Goal: Task Accomplishment & Management: Manage account settings

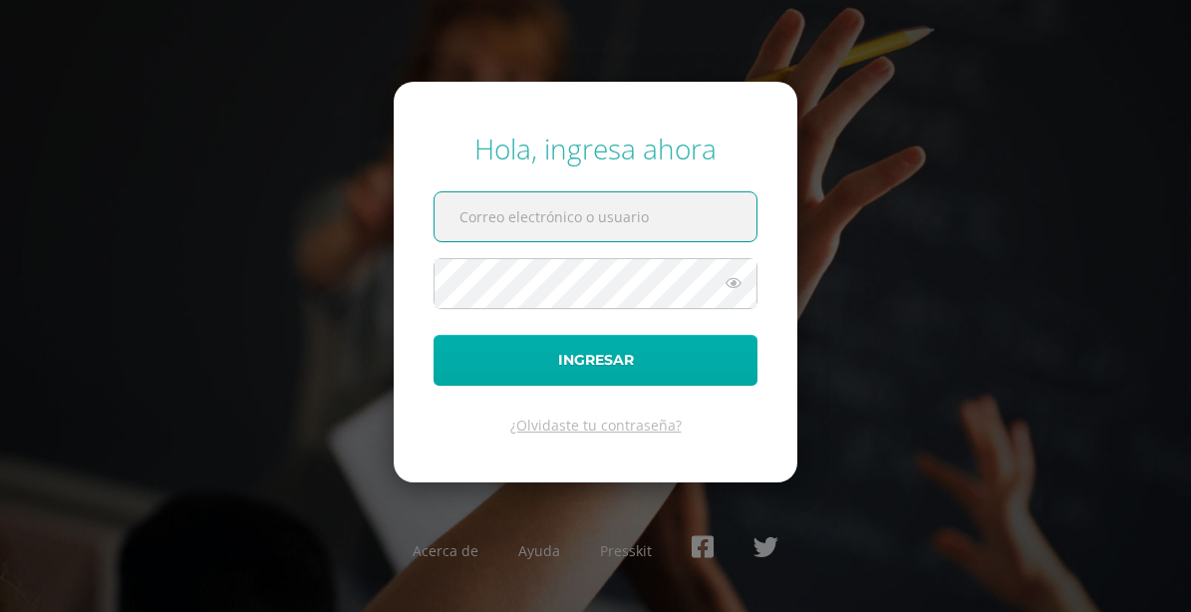
type input "dcaceres@colegiost.edu.gt"
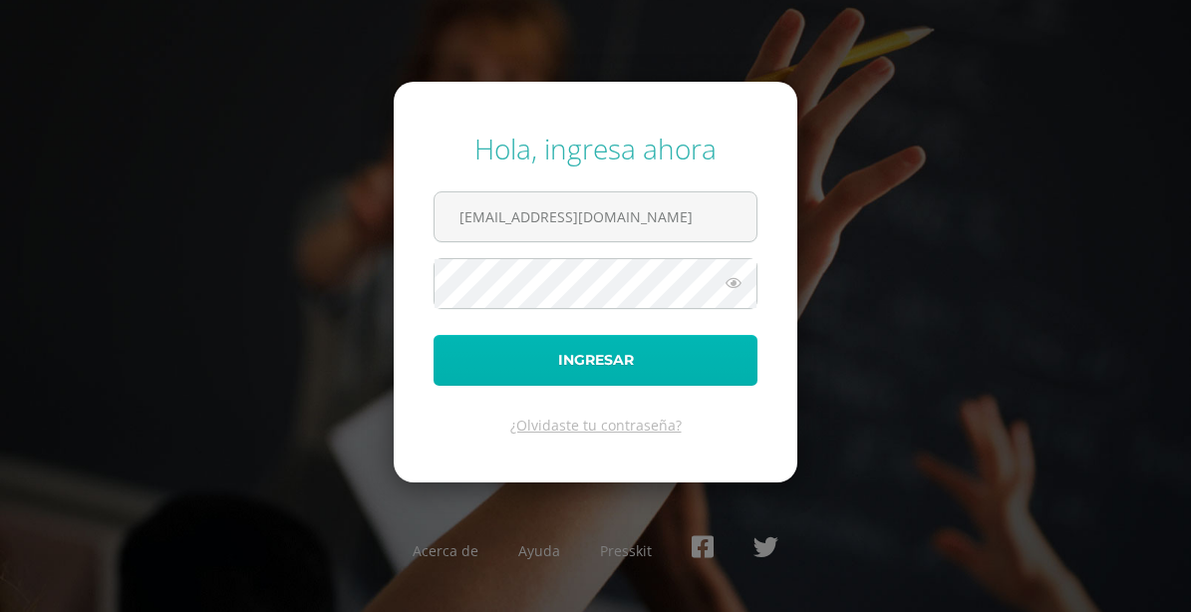
click at [598, 363] on button "Ingresar" at bounding box center [595, 360] width 324 height 51
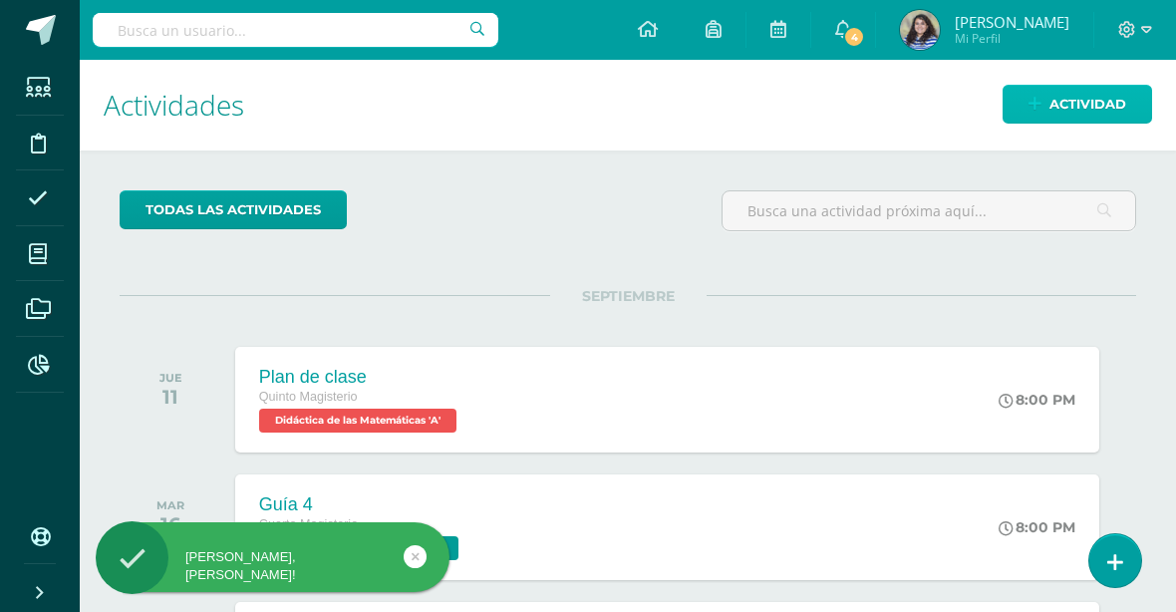
click at [1111, 102] on span "Actividad" at bounding box center [1087, 104] width 77 height 37
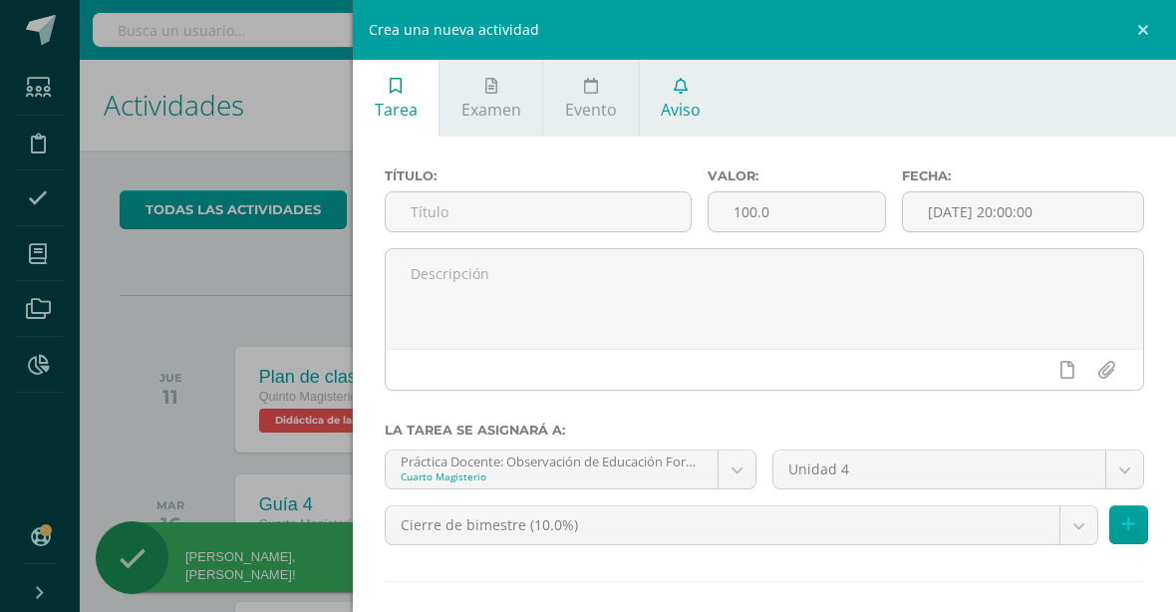
click at [670, 104] on span "Aviso" at bounding box center [681, 110] width 40 height 22
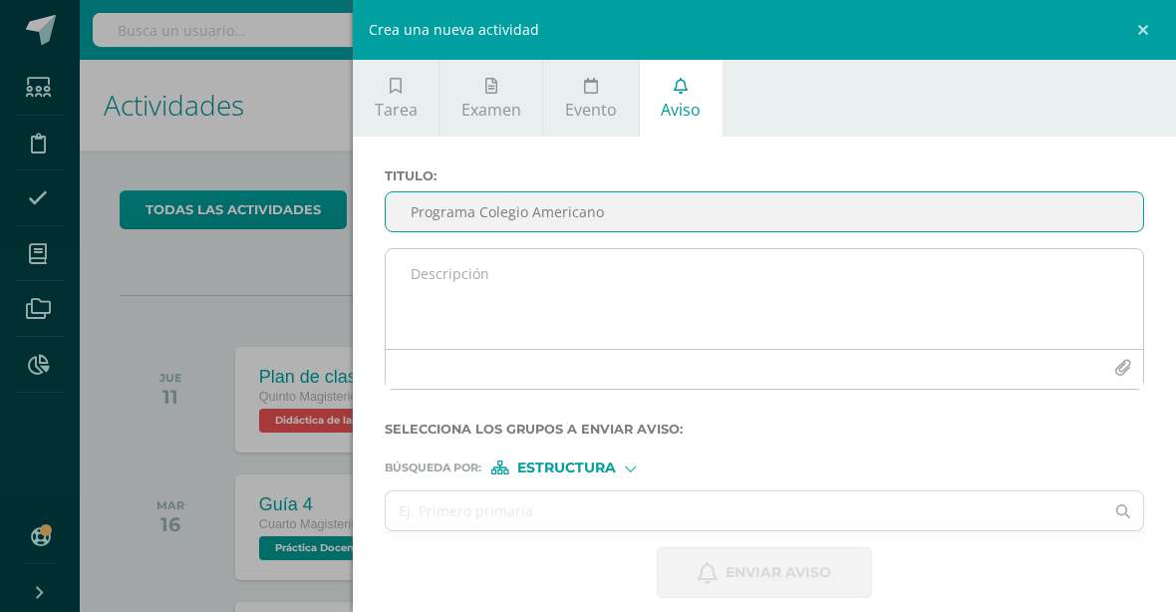
type input "Programa Colegio Americano"
click at [577, 292] on textarea at bounding box center [764, 299] width 757 height 100
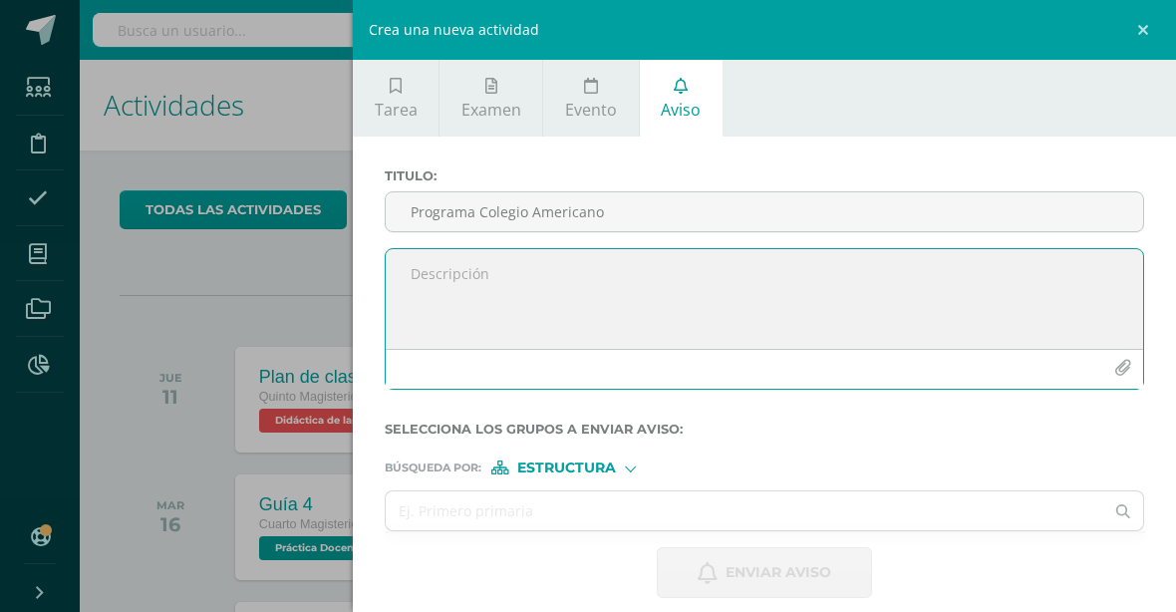
type textarea "B"
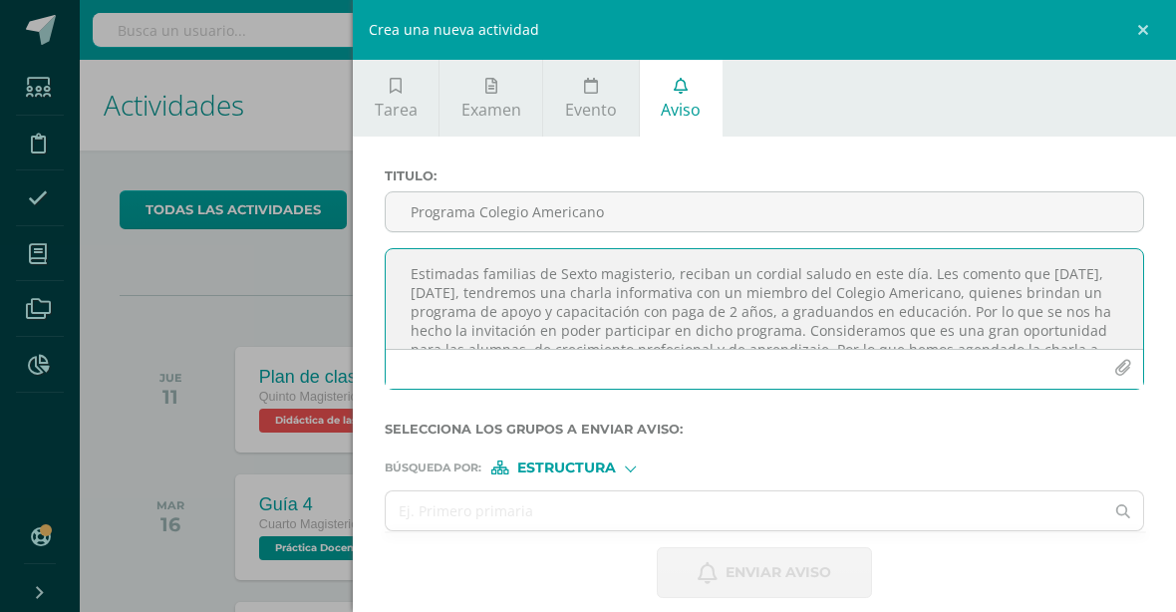
click at [700, 330] on textarea "Estimadas familias de Sexto magisterio, reciban un cordial saludo en este día. …" at bounding box center [764, 299] width 757 height 100
drag, startPoint x: 477, startPoint y: 333, endPoint x: 405, endPoint y: 334, distance: 72.7
click at [405, 334] on textarea "Estimadas familias de Sexto magisterio, reciban un cordial saludo en este día. …" at bounding box center [764, 299] width 757 height 100
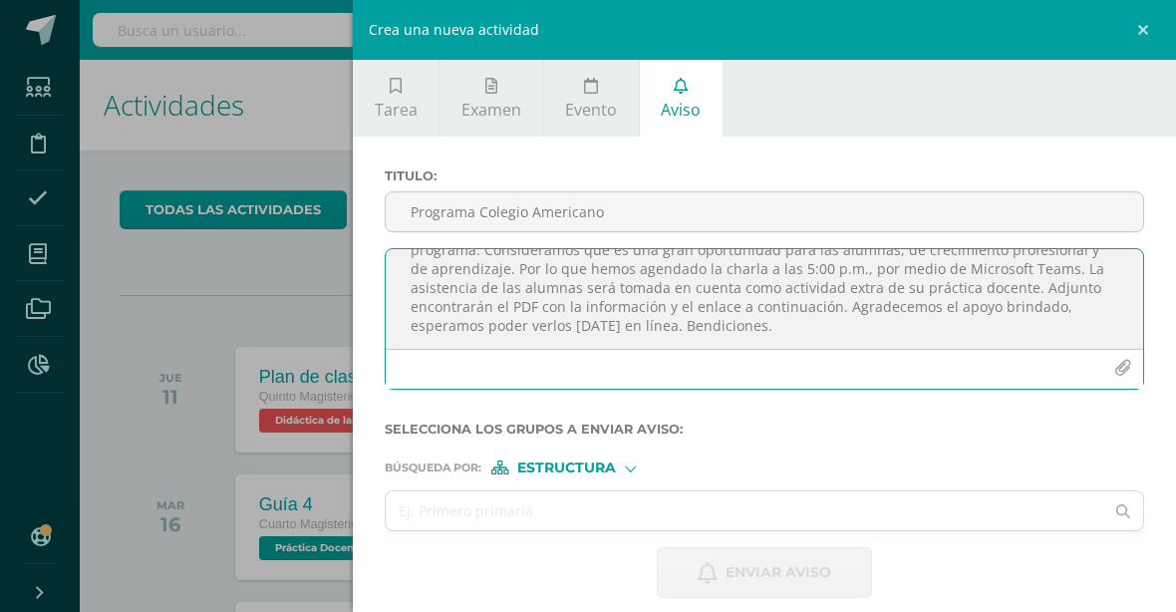
scroll to position [101, 0]
click at [1053, 327] on textarea "Estimadas familias de Sexto magisterio, reciban un cordial saludo en este día. …" at bounding box center [764, 299] width 757 height 100
paste textarea "https://teams.microsoft.com/l/meetup-join/19%3ameeting_MmY0ODZlOGUtNjg5Yy00Mzc3…"
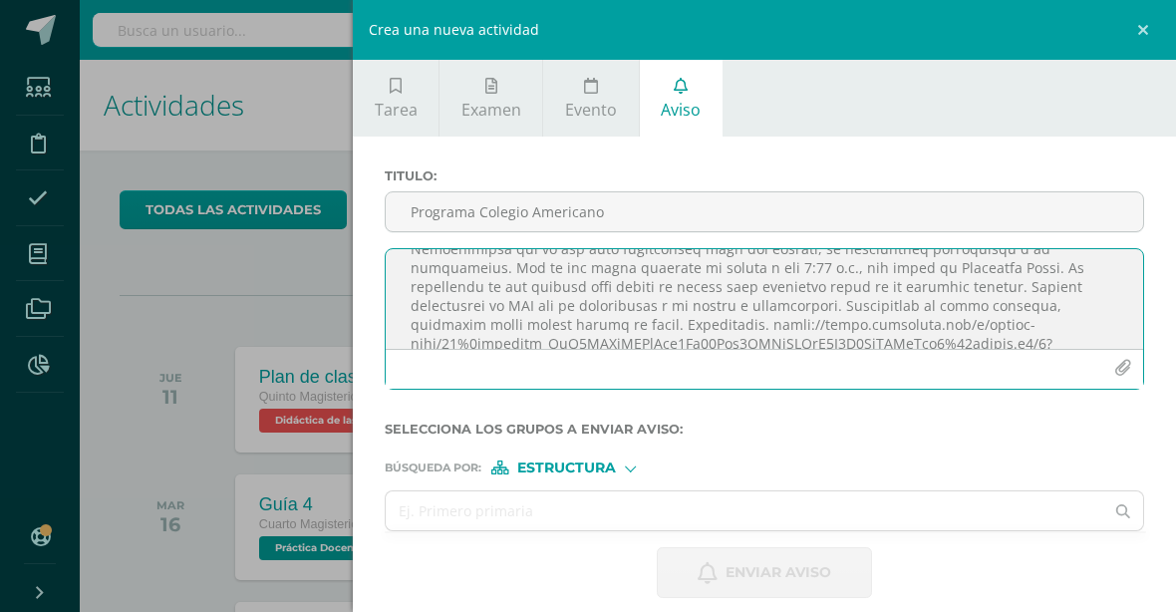
scroll to position [161, 0]
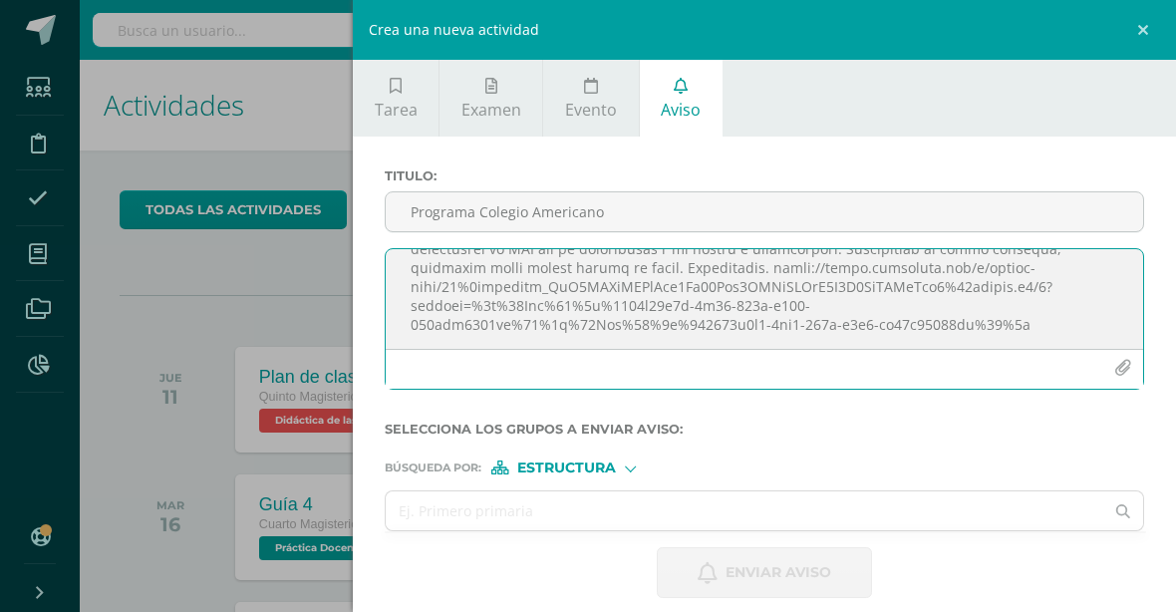
click at [1114, 376] on icon "button" at bounding box center [1122, 368] width 17 height 17
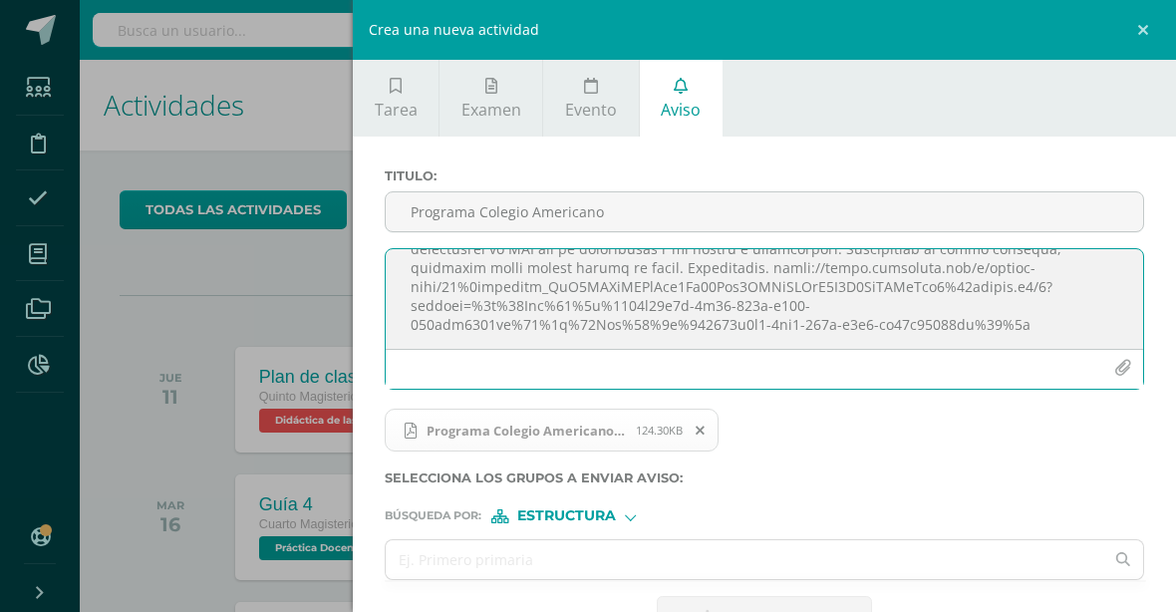
scroll to position [122, 0]
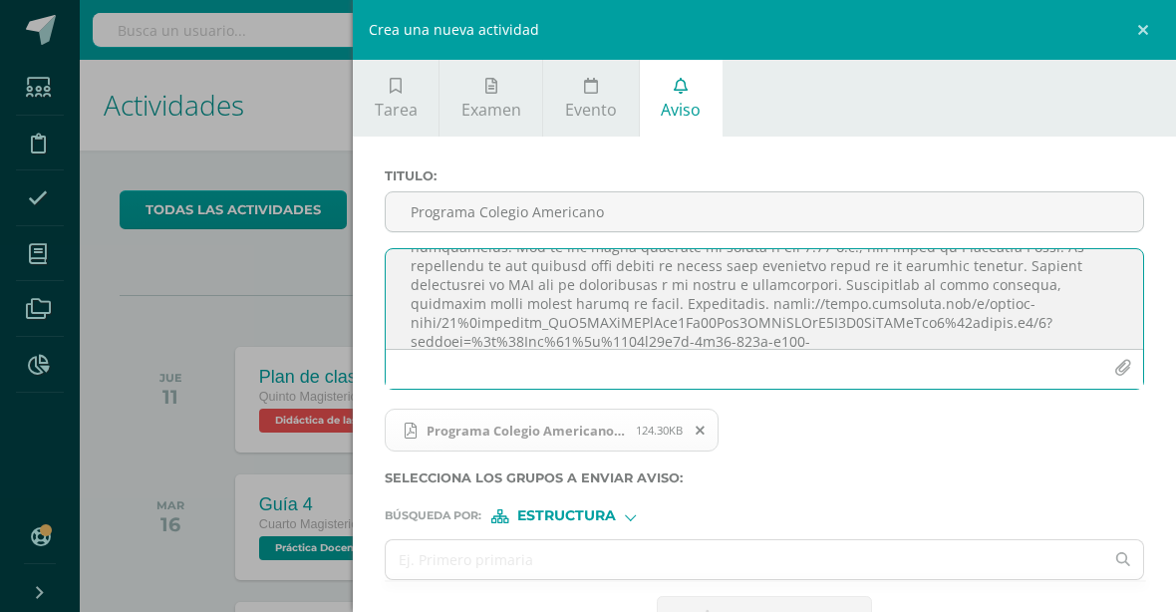
click at [1011, 294] on textarea at bounding box center [764, 299] width 757 height 100
click at [1011, 283] on textarea at bounding box center [764, 299] width 757 height 100
click at [615, 306] on textarea at bounding box center [764, 299] width 757 height 100
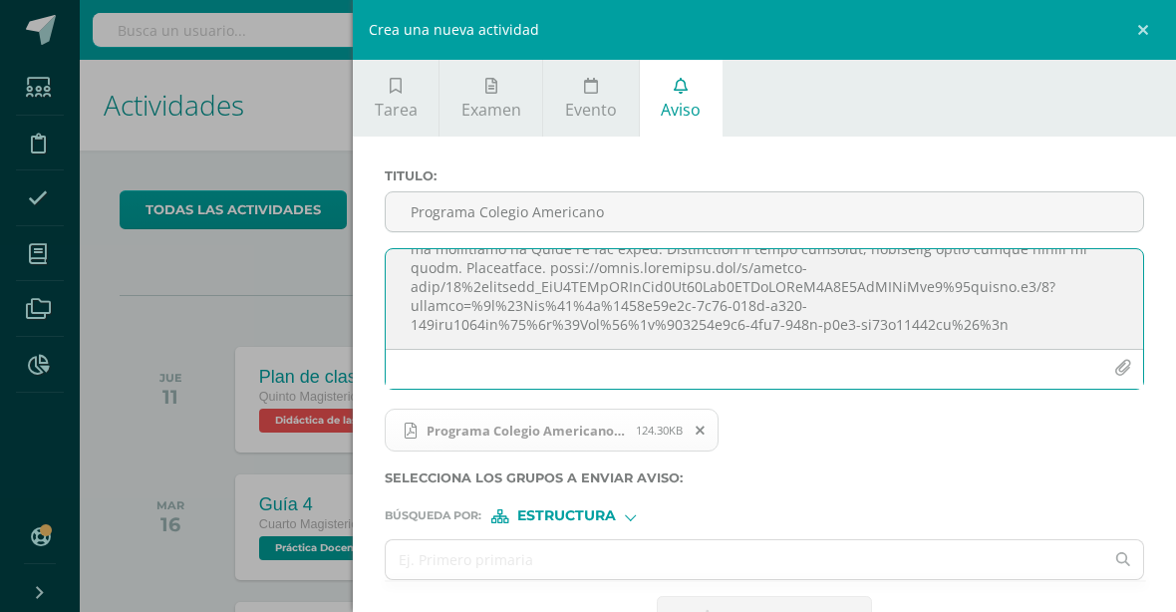
scroll to position [67, 0]
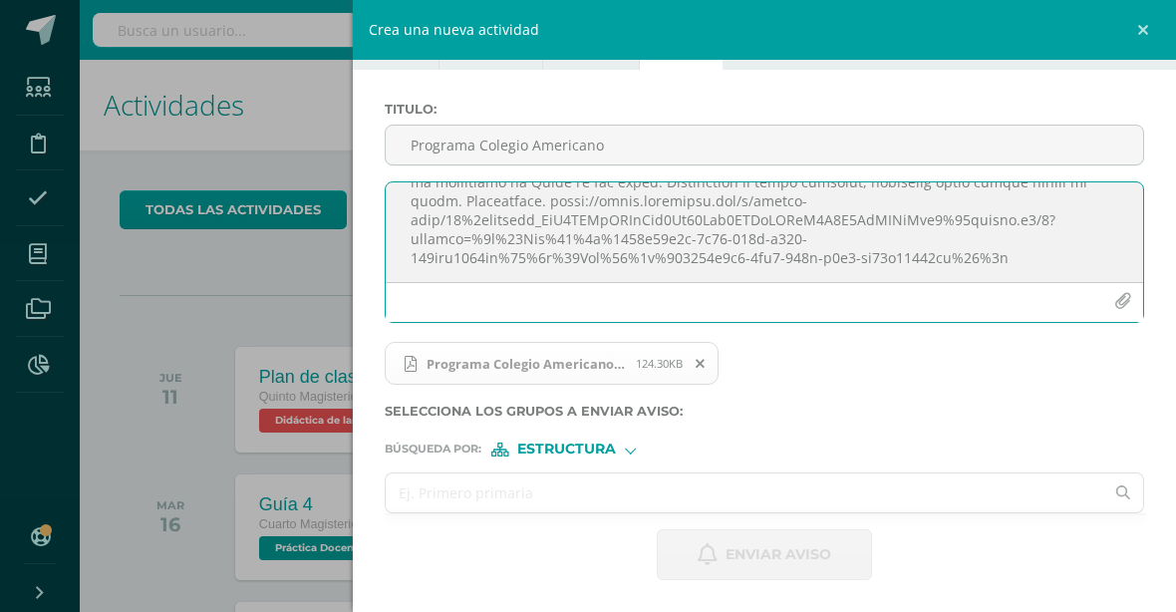
type textarea "Estimadas familias de Sexto magisterio, reciban un cordial saludo en este día. …"
click at [574, 490] on input "text" at bounding box center [744, 492] width 717 height 39
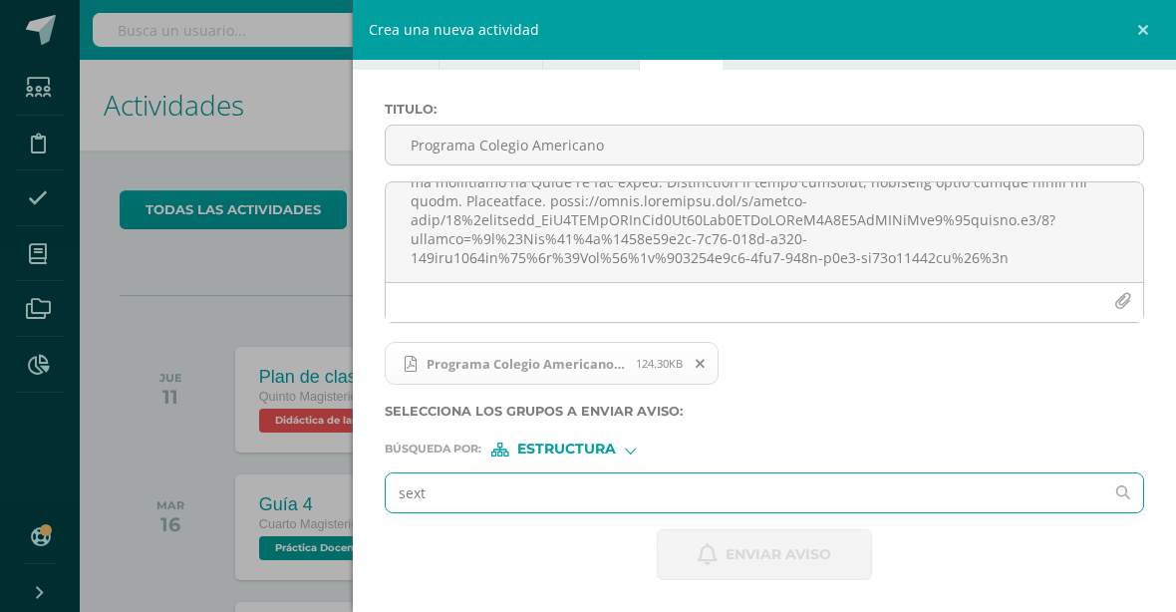
type input "sexto"
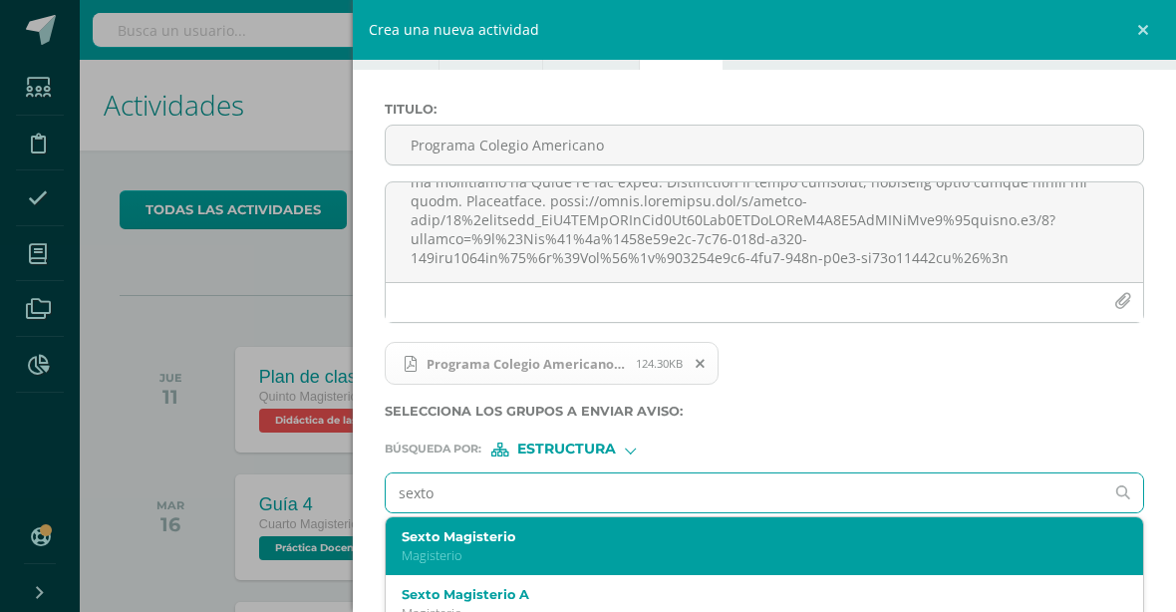
click at [581, 543] on label "Sexto Magisterio" at bounding box center [748, 536] width 693 height 15
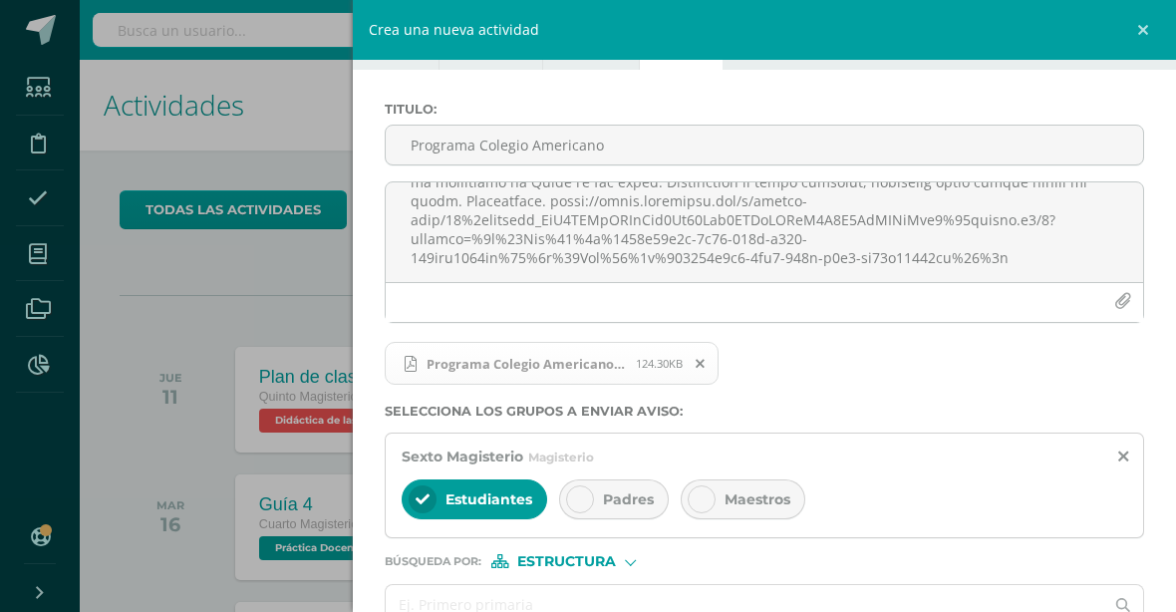
click at [596, 508] on div "Padres" at bounding box center [614, 499] width 110 height 40
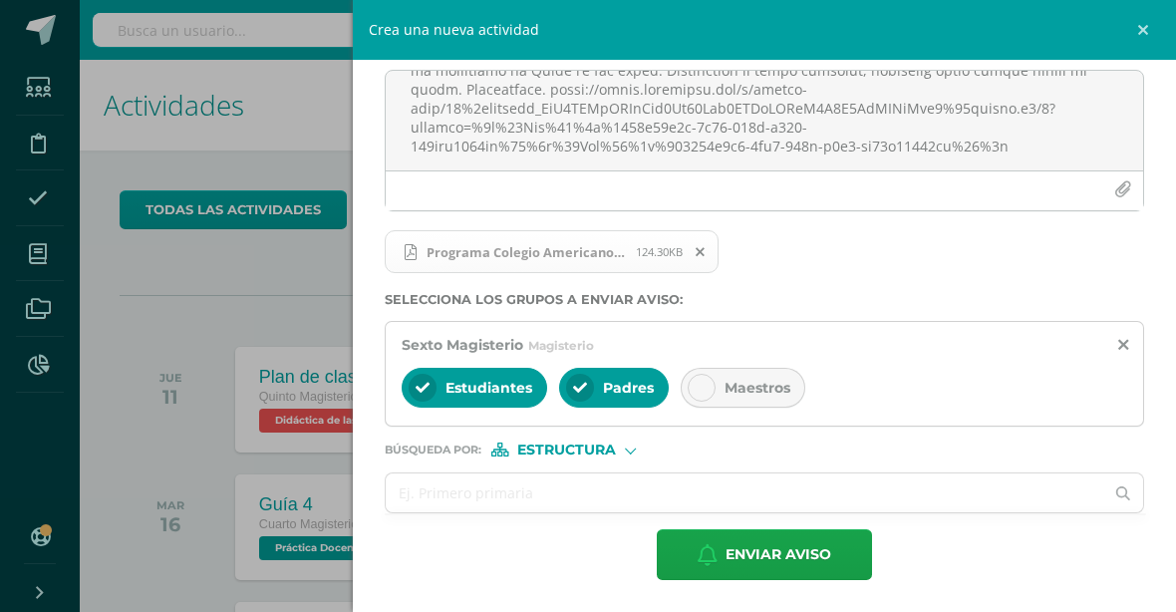
scroll to position [179, 0]
click at [788, 541] on span "Enviar aviso" at bounding box center [778, 554] width 106 height 49
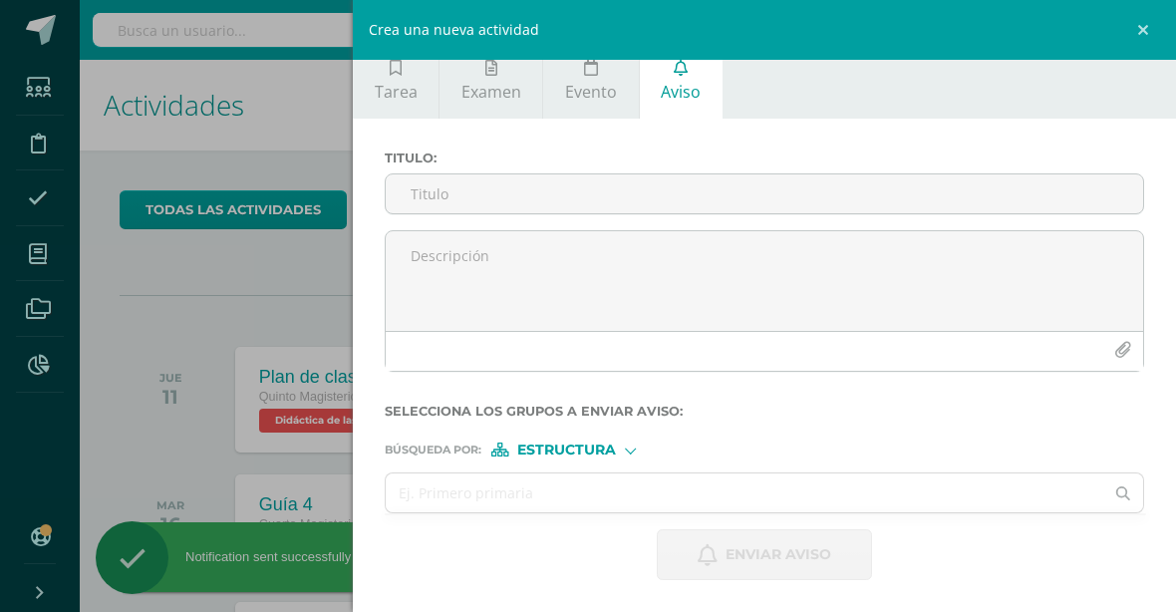
scroll to position [18, 0]
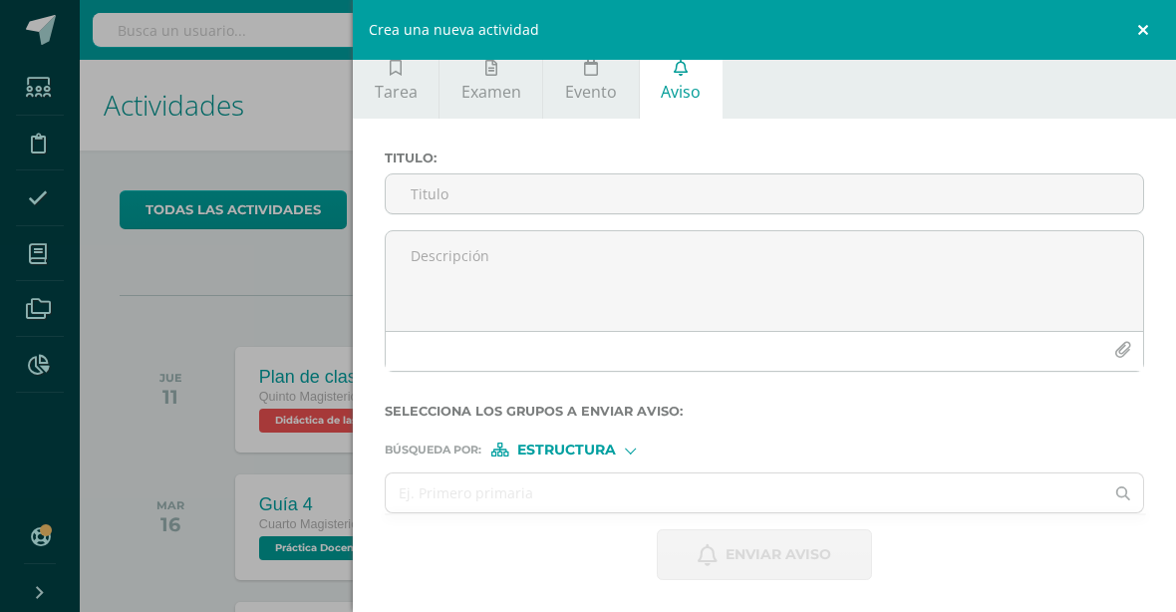
click at [1138, 29] on link at bounding box center [1146, 30] width 60 height 60
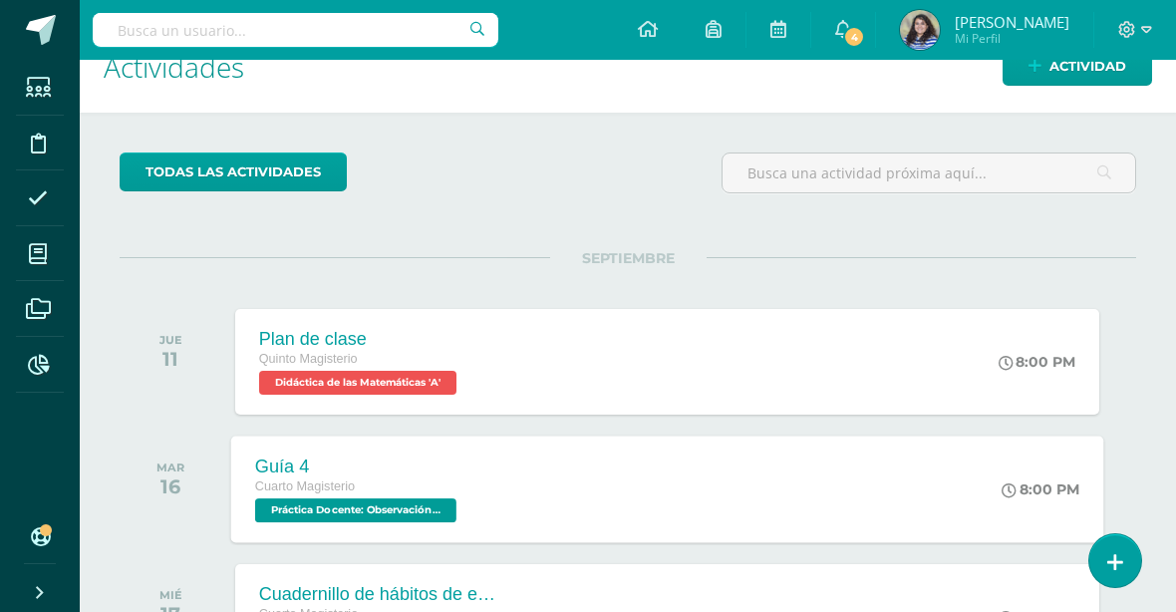
scroll to position [0, 0]
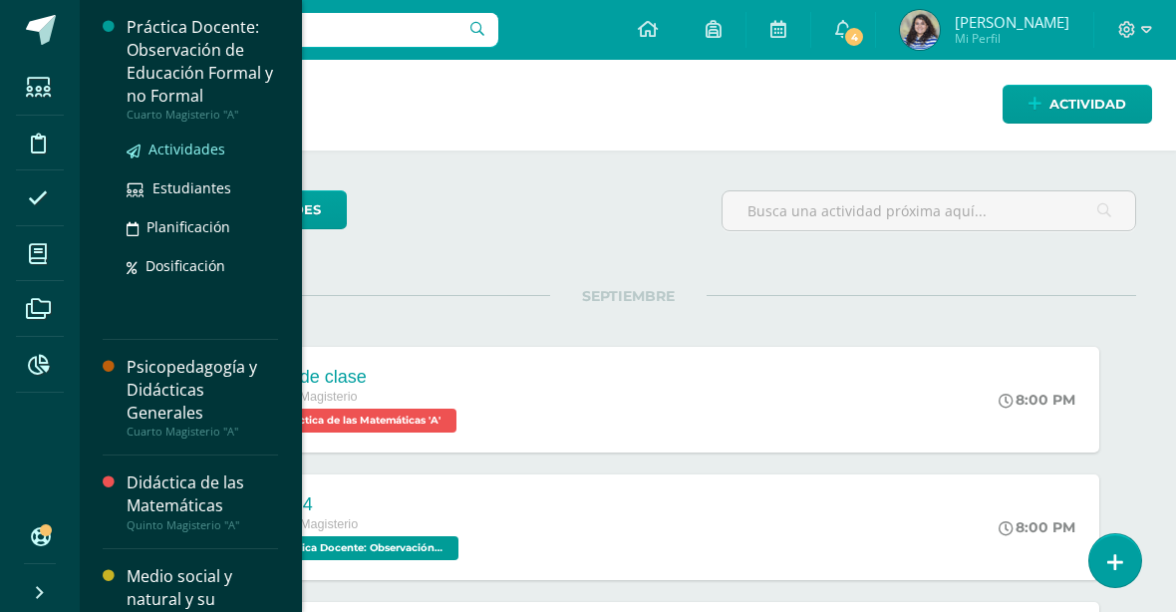
click at [199, 151] on span "Actividades" at bounding box center [186, 149] width 77 height 19
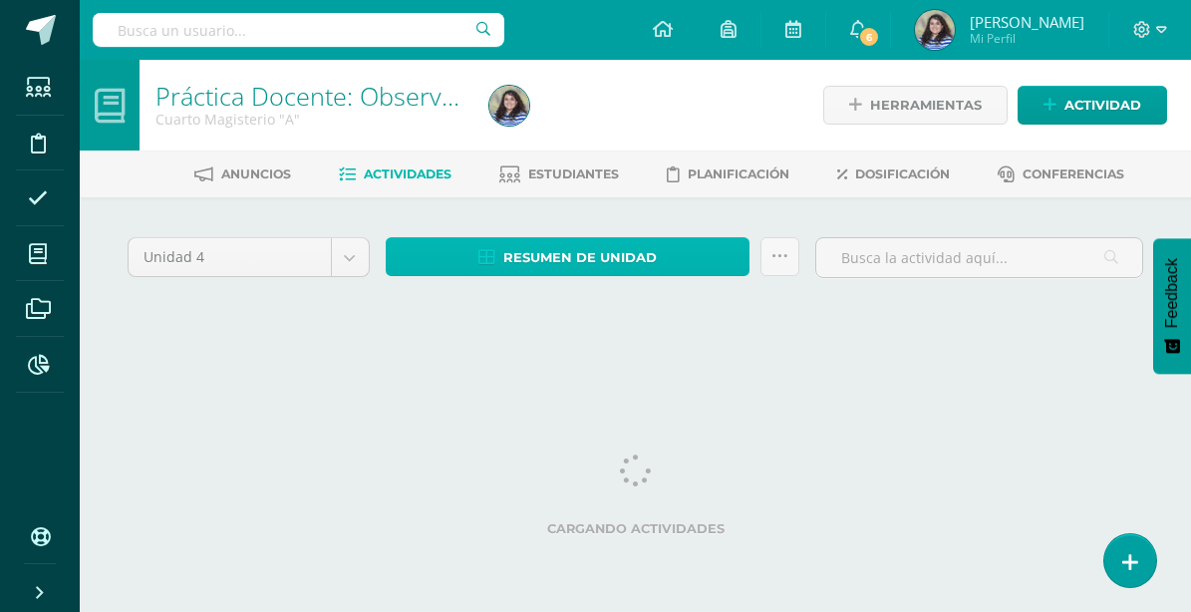
click at [565, 253] on span "Resumen de unidad" at bounding box center [579, 257] width 153 height 37
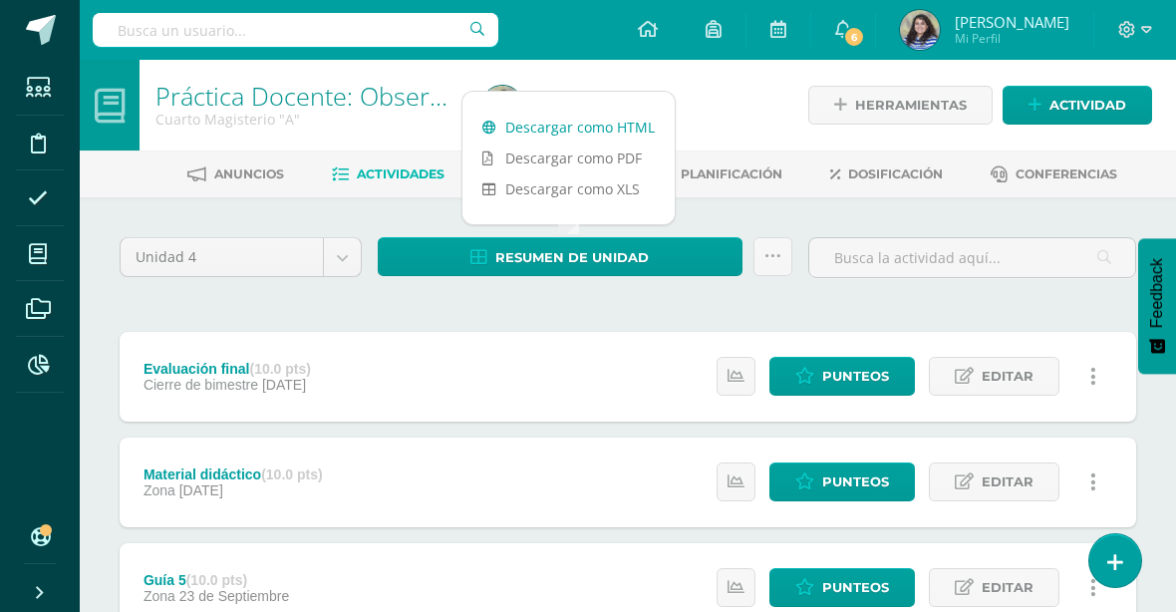
click at [612, 127] on link "Descargar como HTML" at bounding box center [568, 127] width 212 height 31
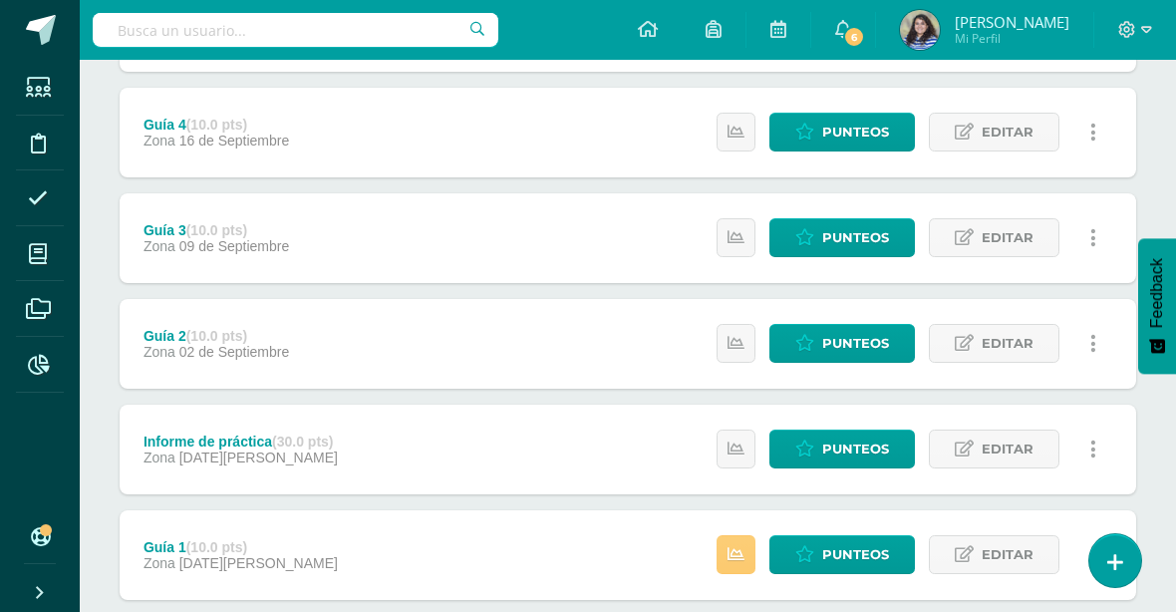
scroll to position [598, 0]
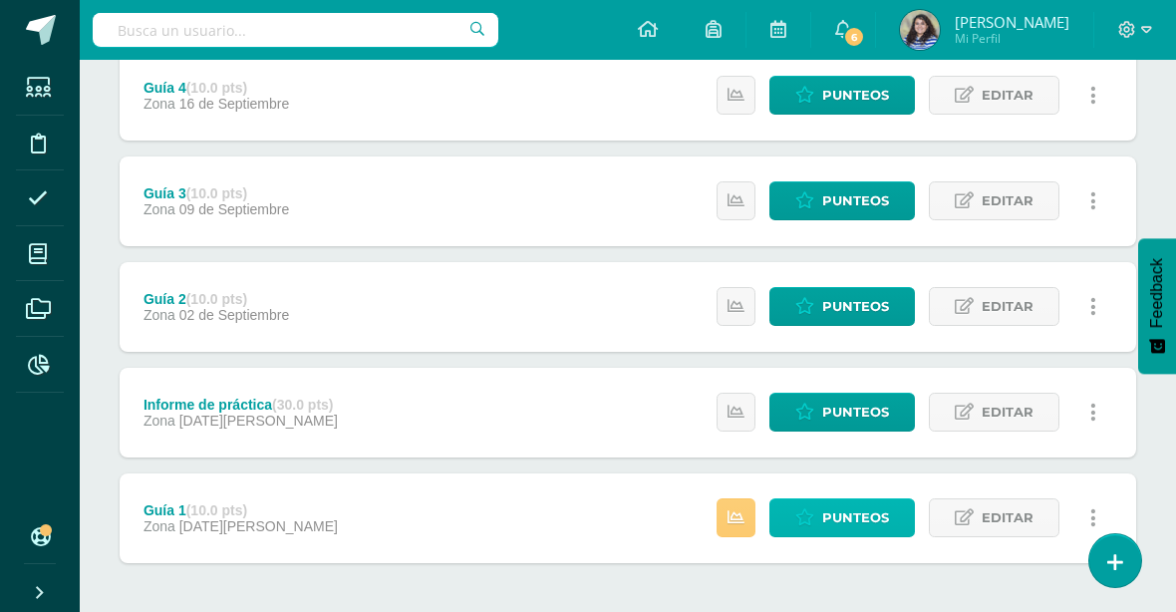
click at [852, 517] on span "Punteos" at bounding box center [855, 517] width 67 height 37
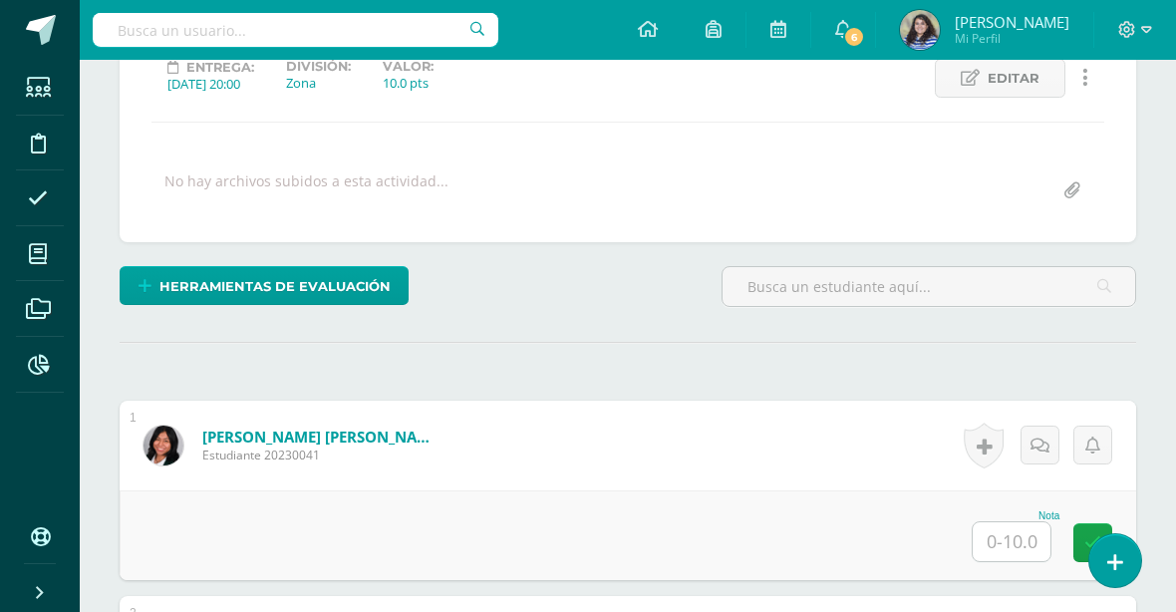
scroll to position [293, 0]
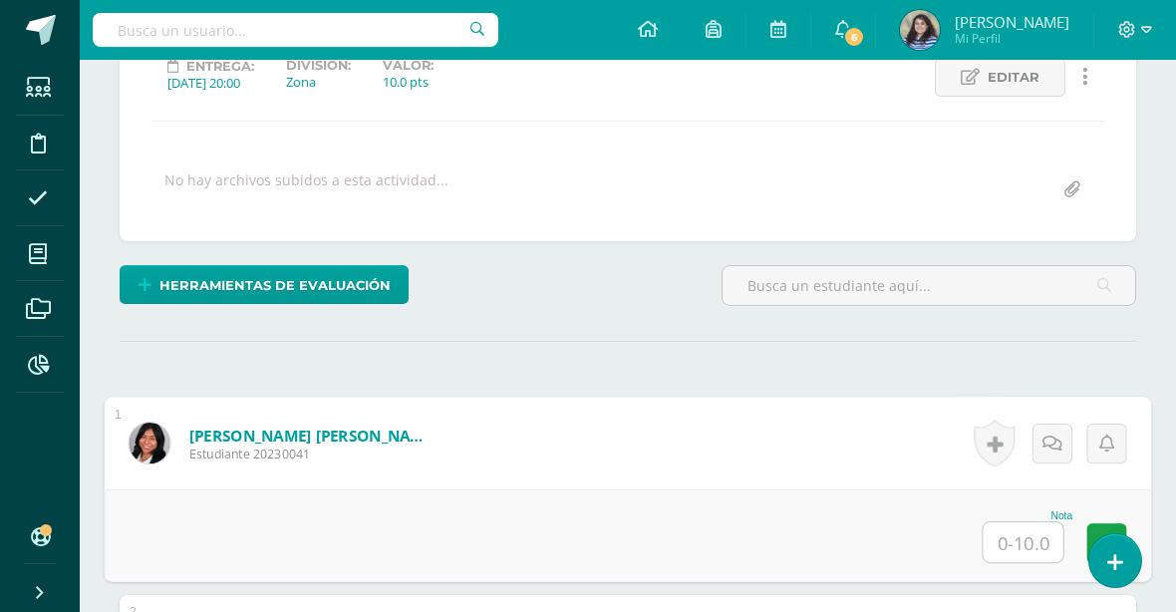
click at [1016, 549] on input "text" at bounding box center [1024, 542] width 80 height 40
type input "5"
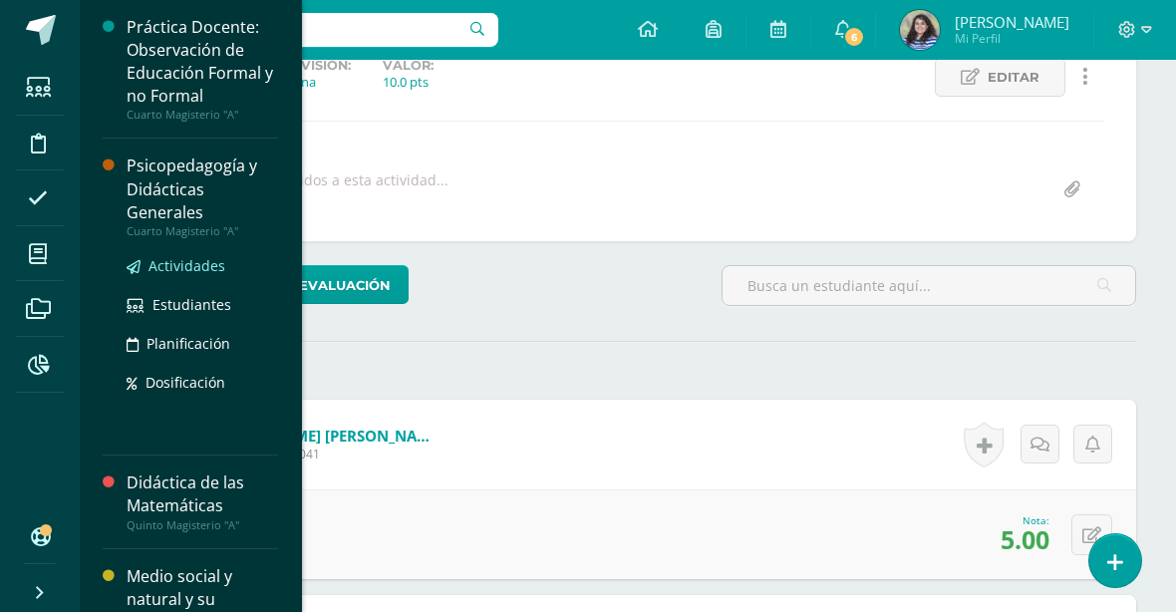
click at [185, 263] on span "Actividades" at bounding box center [186, 265] width 77 height 19
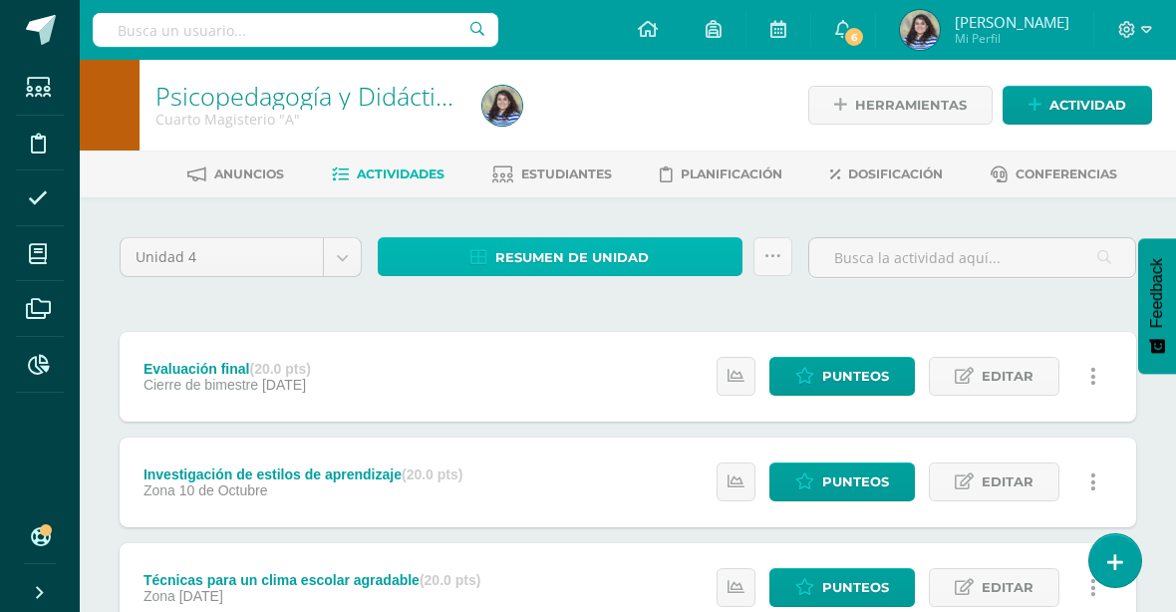
click at [674, 252] on link "Resumen de unidad" at bounding box center [560, 256] width 365 height 39
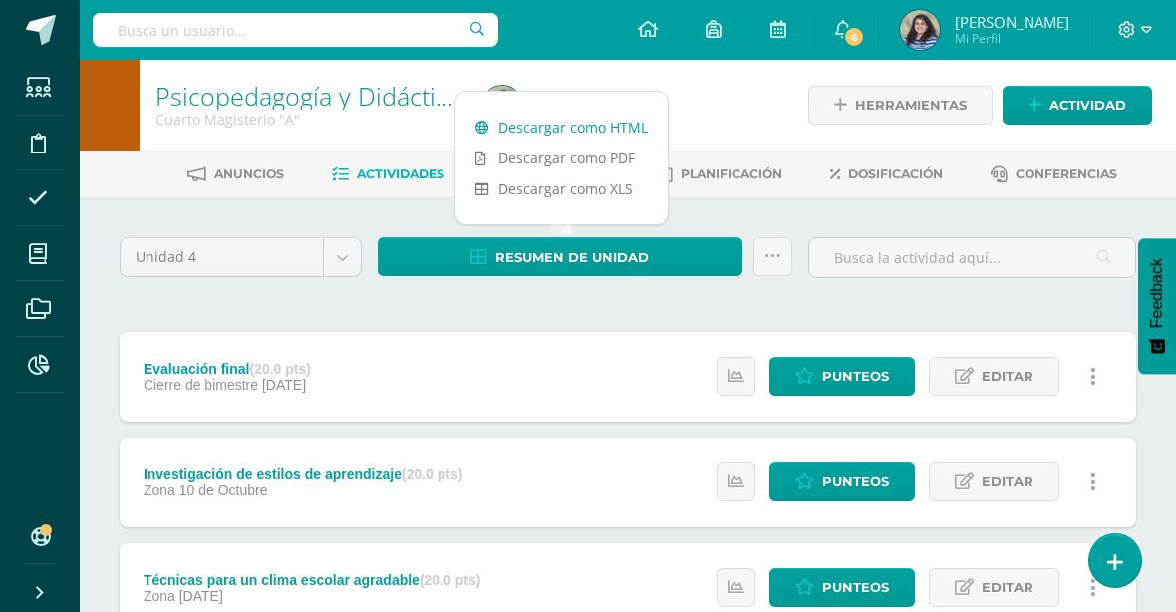
click at [555, 123] on link "Descargar como HTML" at bounding box center [561, 127] width 212 height 31
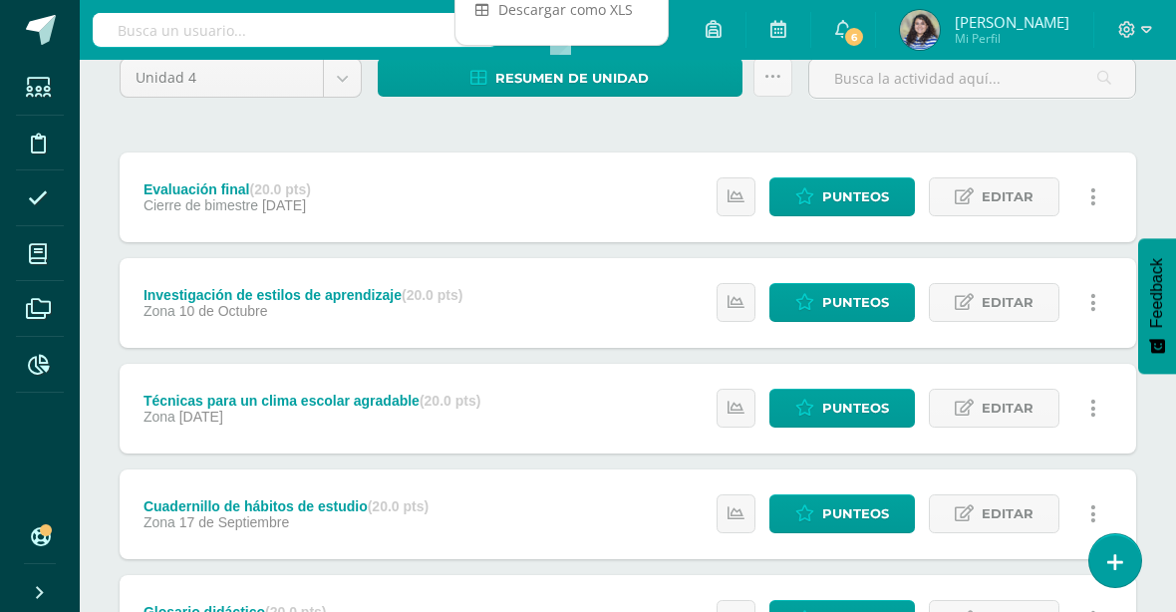
scroll to position [199, 0]
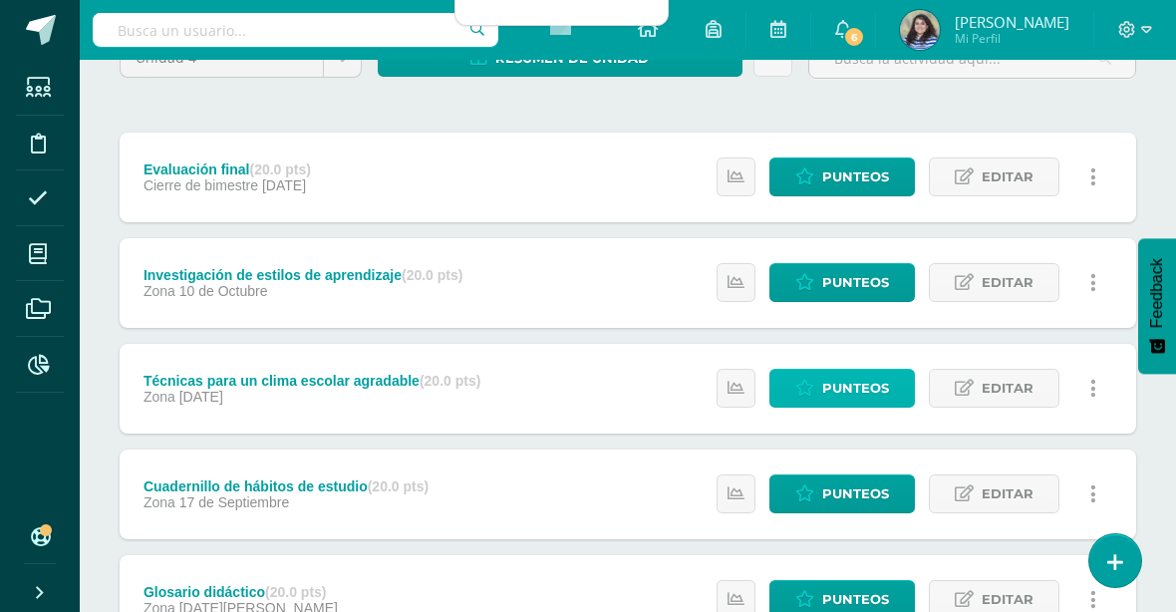
click at [840, 386] on span "Punteos" at bounding box center [855, 388] width 67 height 37
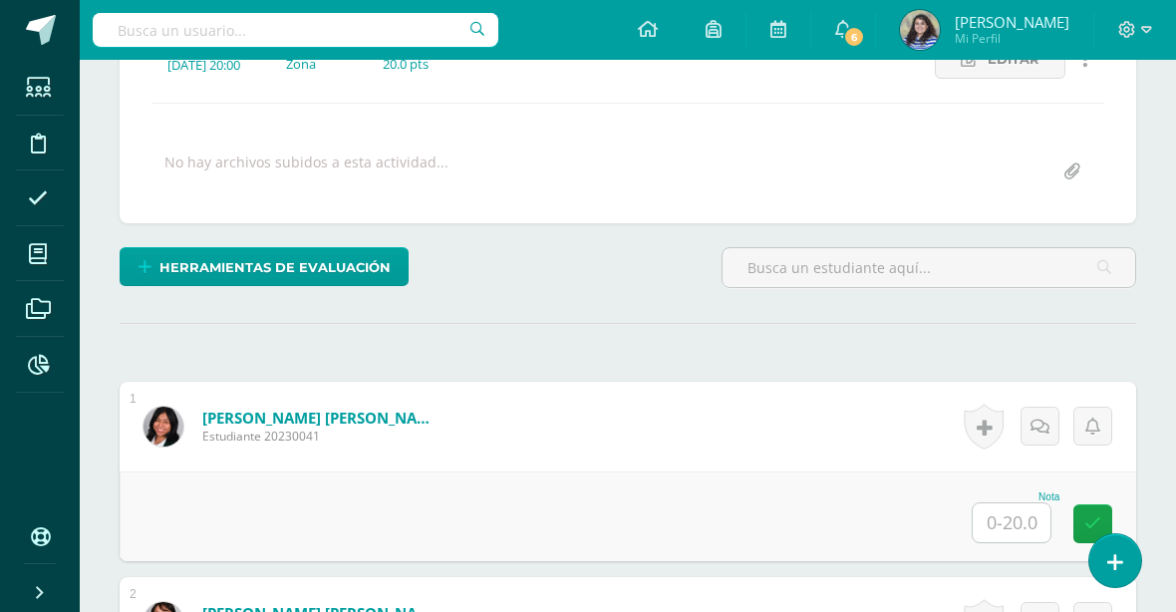
scroll to position [491, 0]
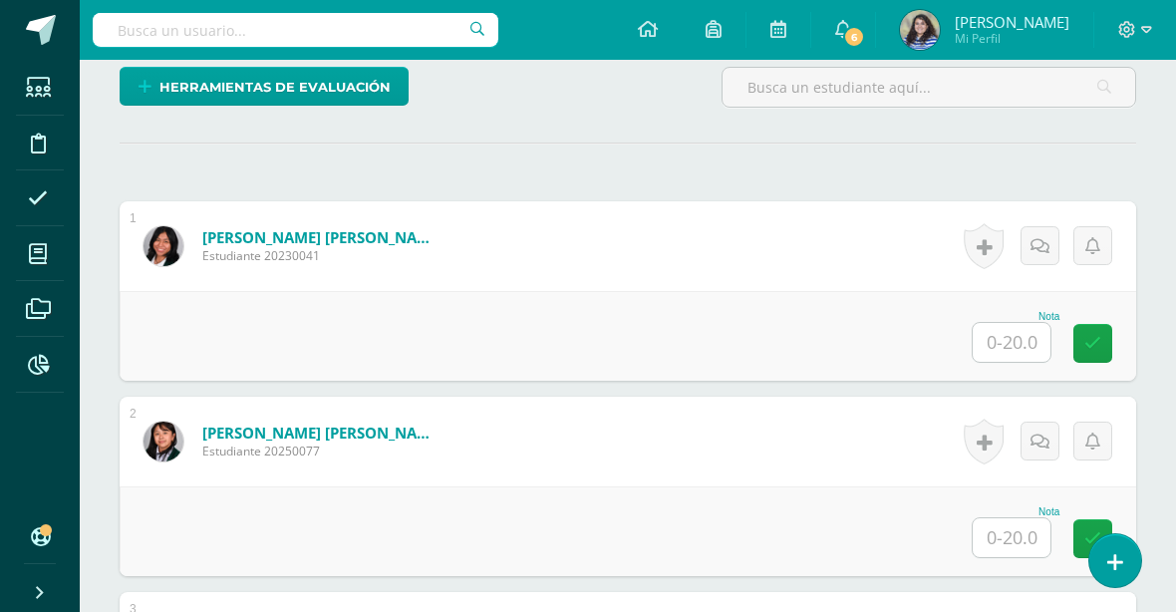
click at [1013, 342] on input "text" at bounding box center [1012, 342] width 78 height 39
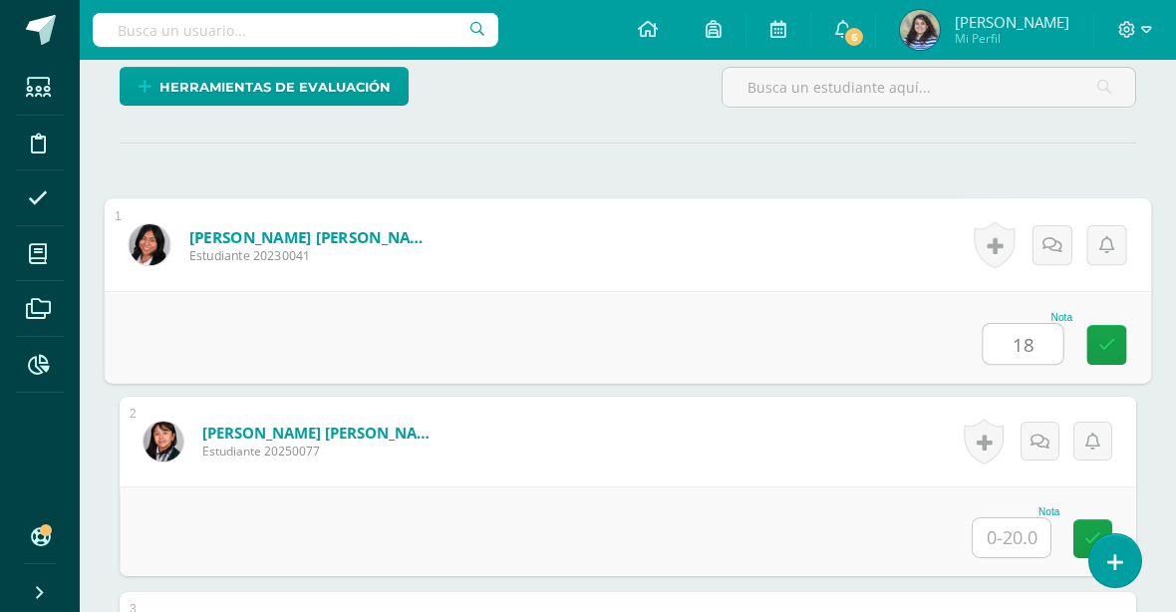
type input "18"
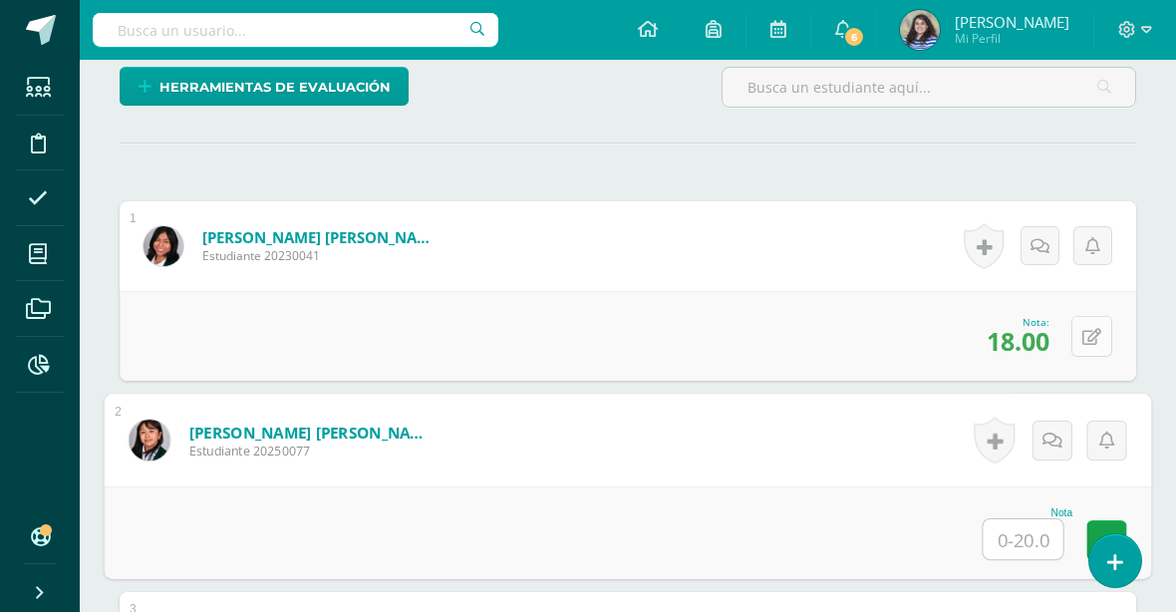
click at [1085, 333] on button at bounding box center [1091, 336] width 41 height 41
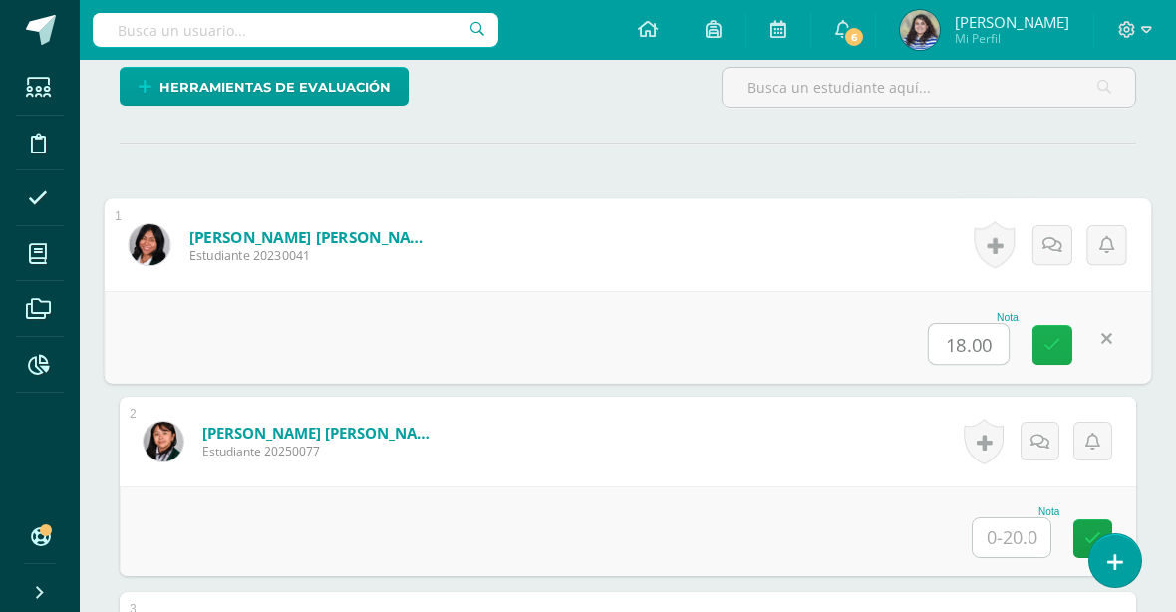
click at [1048, 346] on icon at bounding box center [1052, 344] width 18 height 17
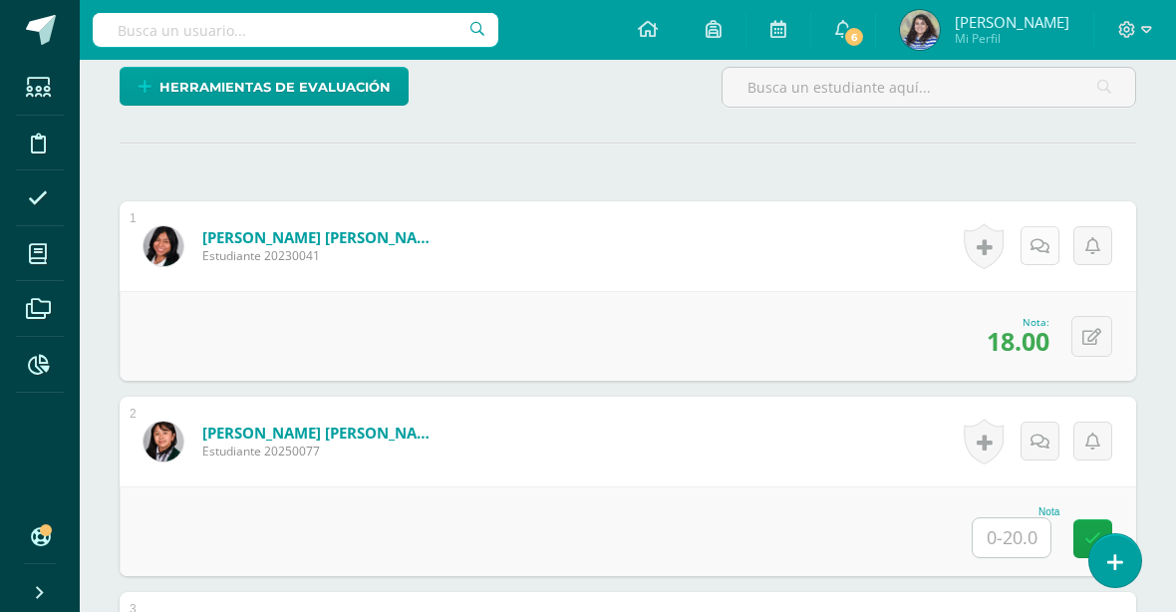
click at [1047, 248] on icon at bounding box center [1039, 246] width 19 height 17
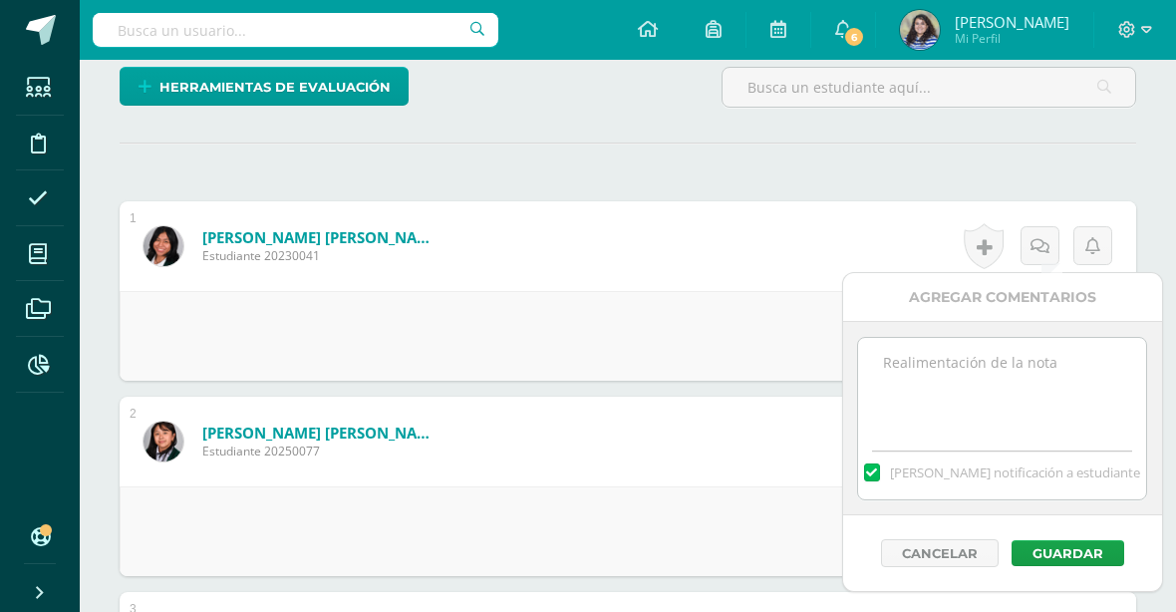
click at [1030, 382] on textarea at bounding box center [1002, 388] width 288 height 100
type textarea "Mejorar la explicación de las instrucciones al momento de realizar la actividad…"
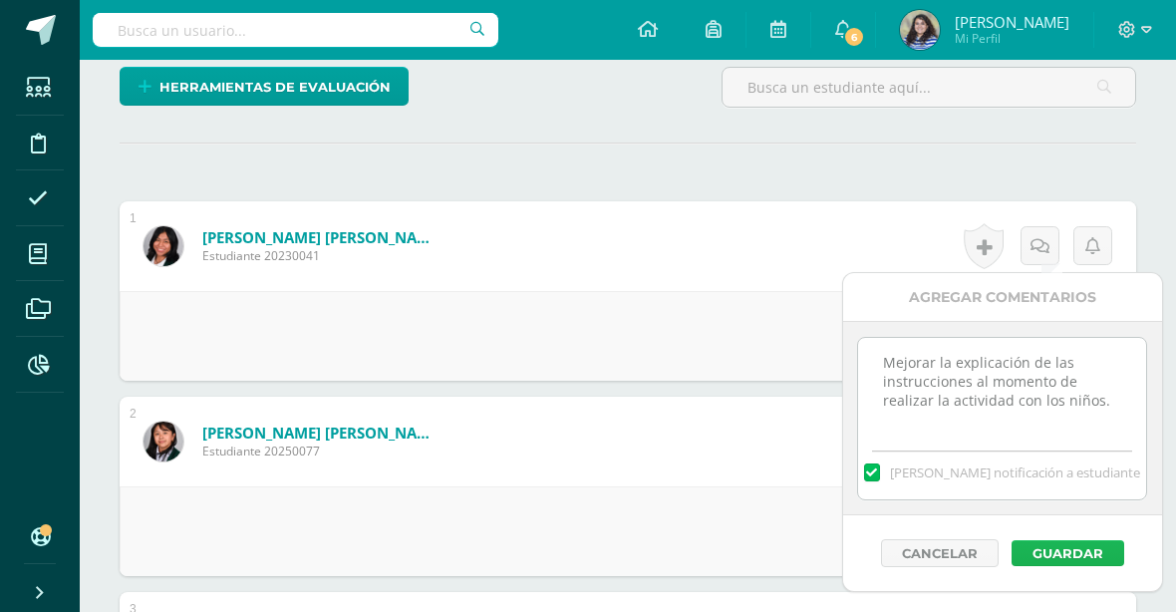
click at [1048, 553] on button "Guardar" at bounding box center [1067, 553] width 113 height 26
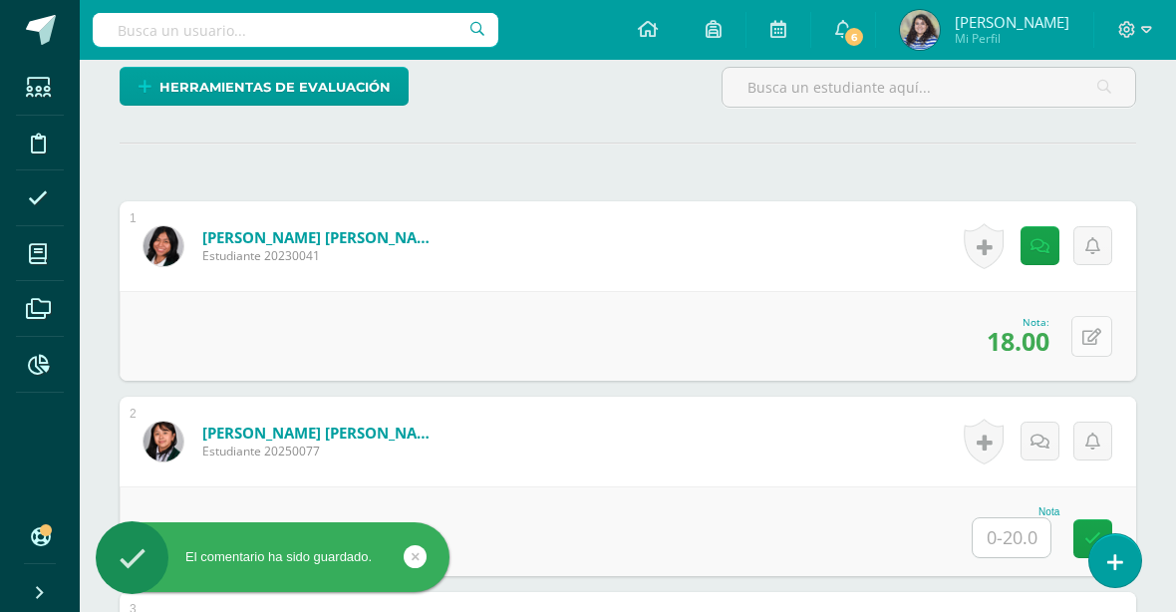
click at [1090, 334] on button at bounding box center [1091, 336] width 41 height 41
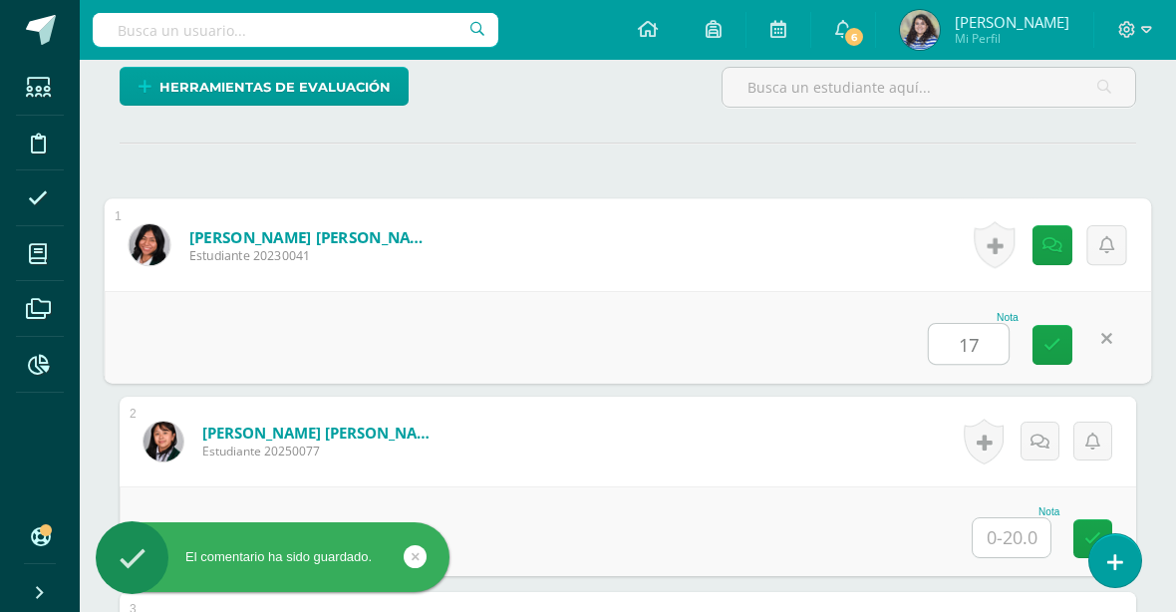
type input "17"
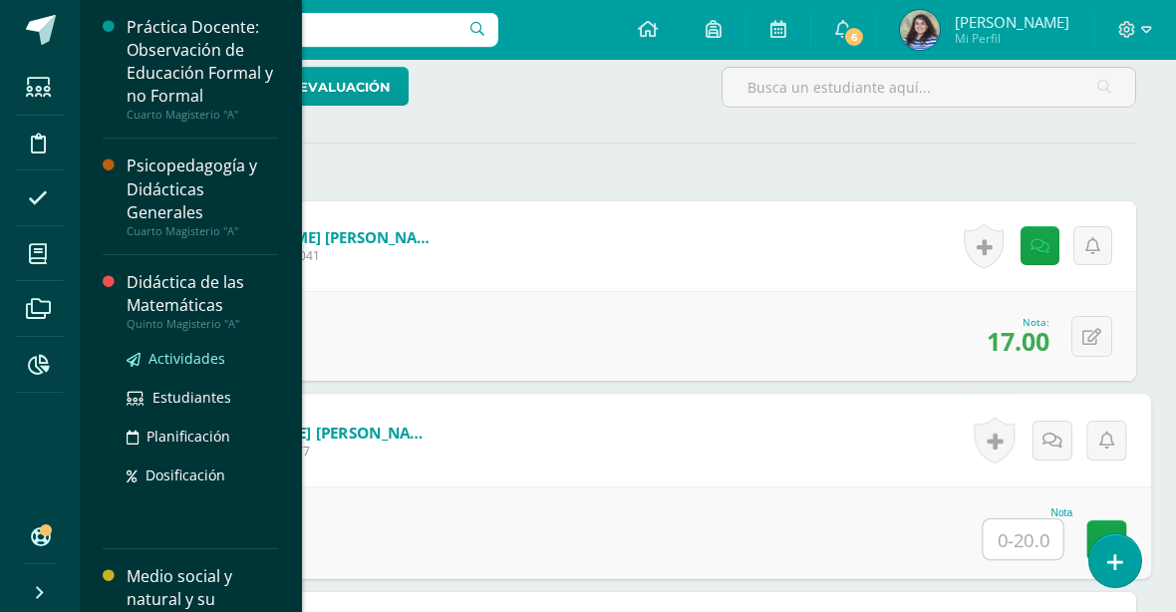
click at [196, 352] on span "Actividades" at bounding box center [186, 358] width 77 height 19
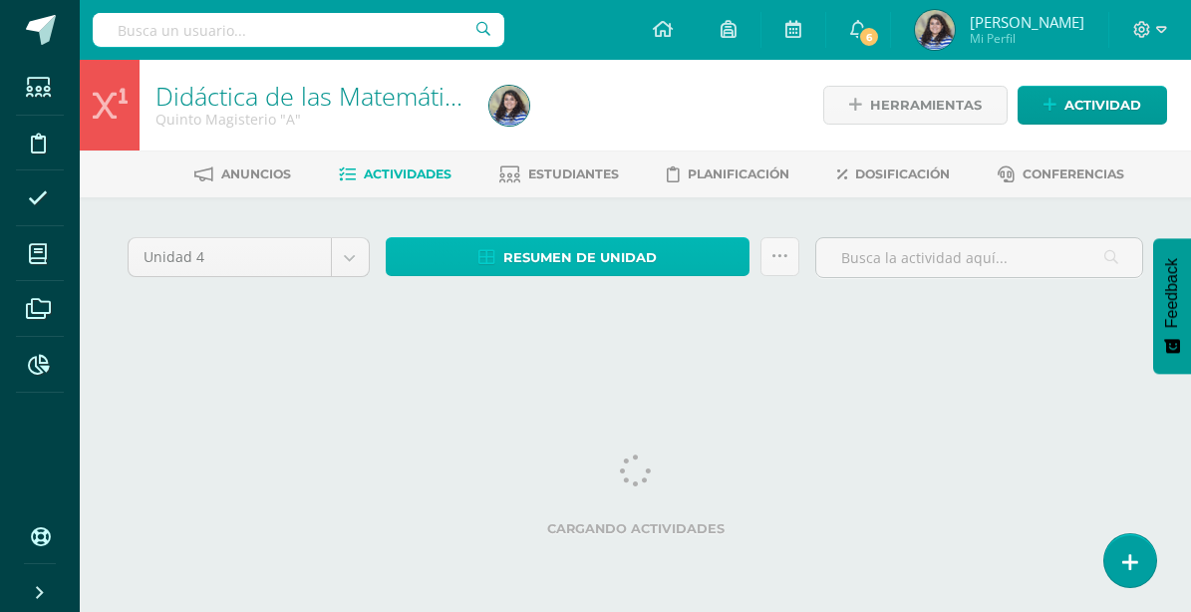
click at [541, 254] on span "Resumen de unidad" at bounding box center [579, 257] width 153 height 37
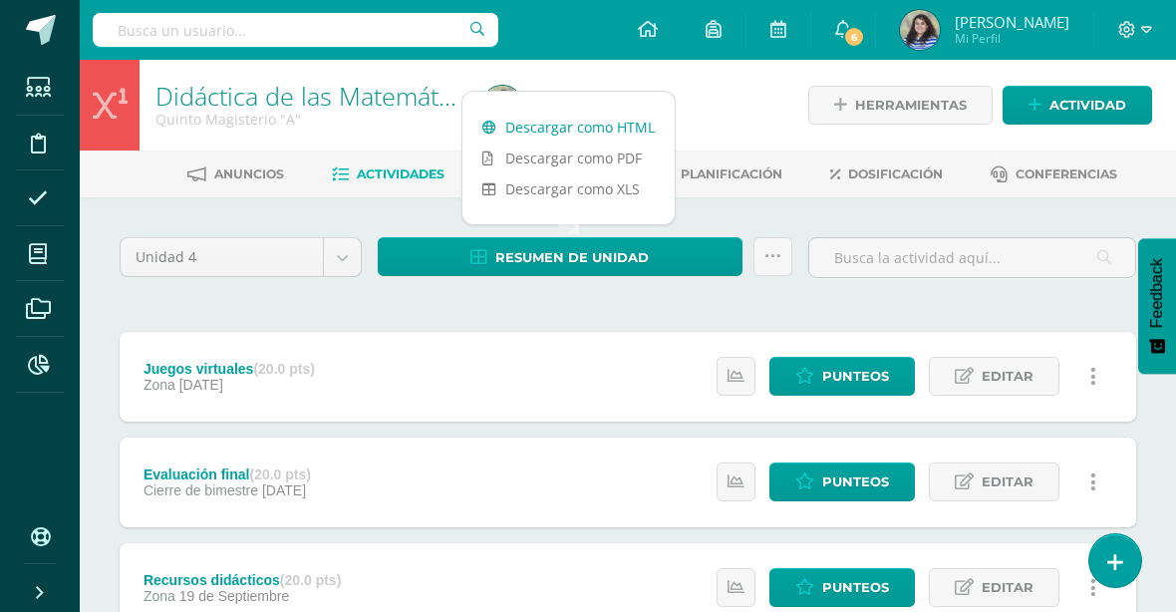
click at [612, 132] on link "Descargar como HTML" at bounding box center [568, 127] width 212 height 31
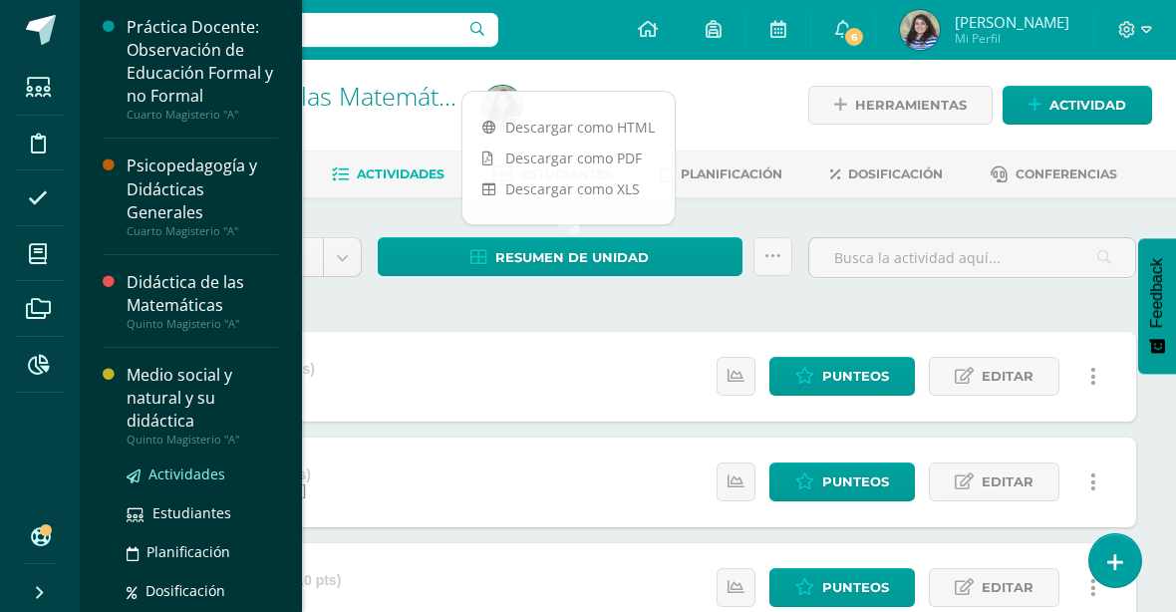
click at [202, 470] on span "Actividades" at bounding box center [186, 473] width 77 height 19
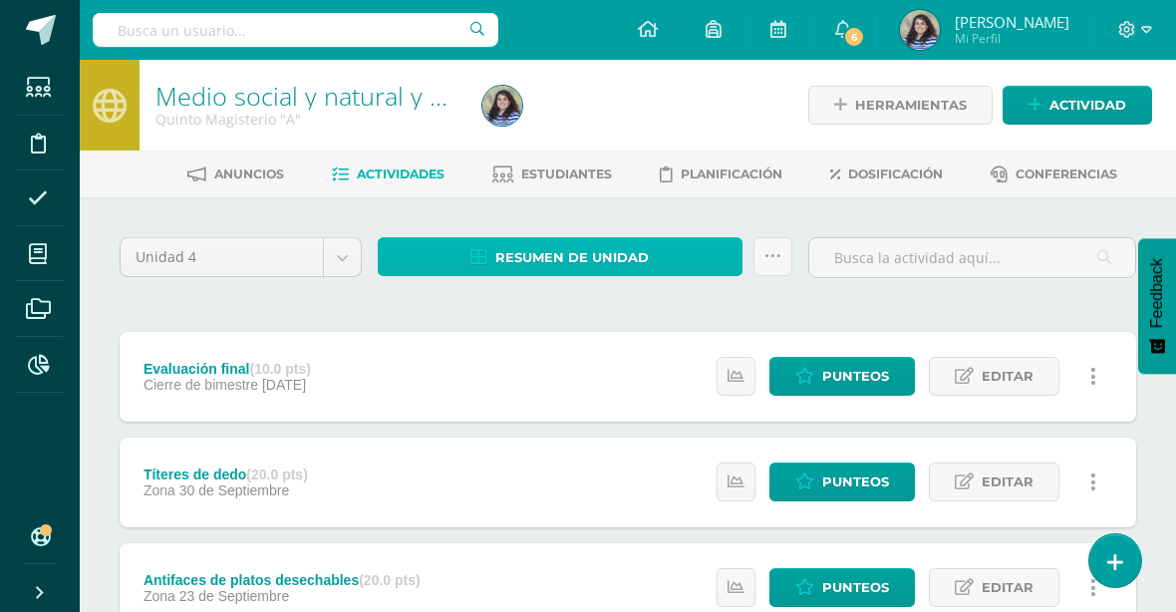
click at [505, 255] on span "Resumen de unidad" at bounding box center [571, 257] width 153 height 37
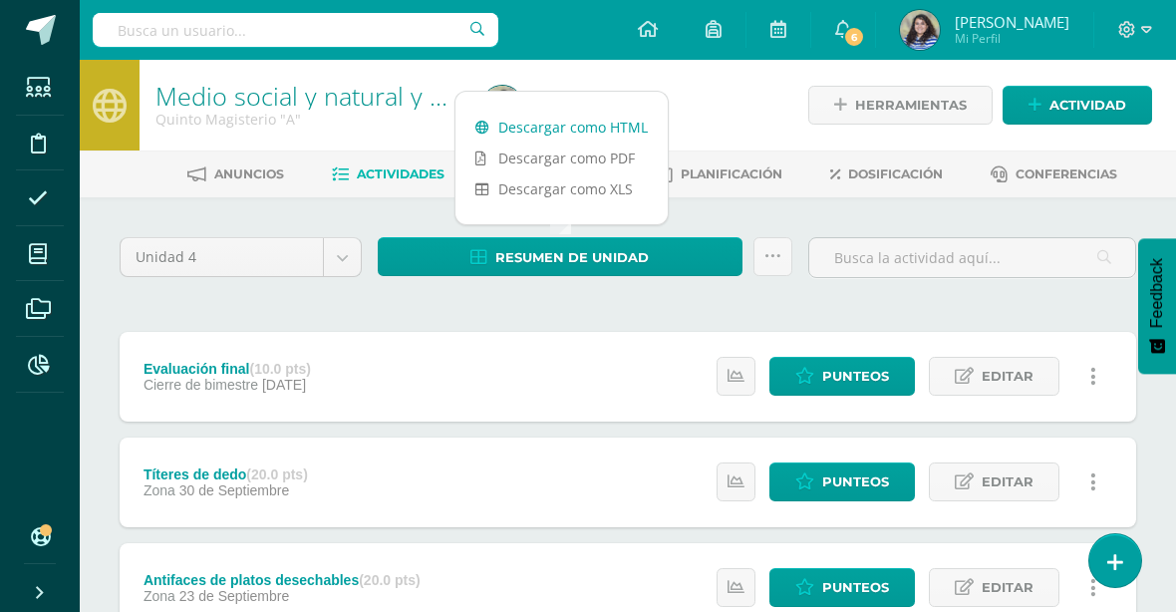
click at [569, 122] on link "Descargar como HTML" at bounding box center [561, 127] width 212 height 31
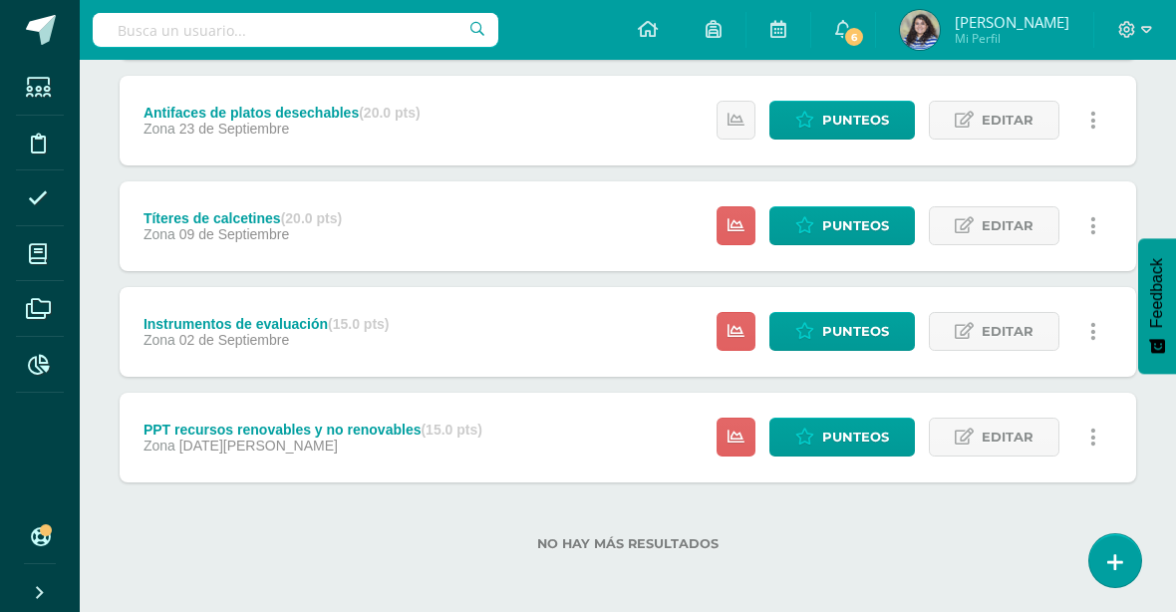
scroll to position [469, 0]
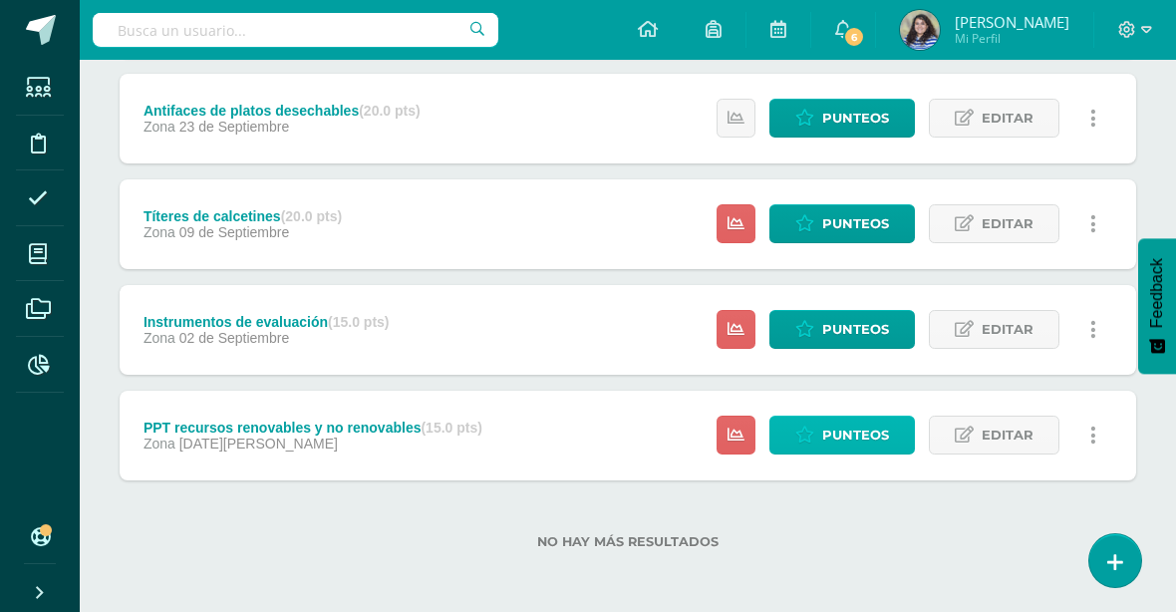
click at [856, 425] on span "Punteos" at bounding box center [855, 435] width 67 height 37
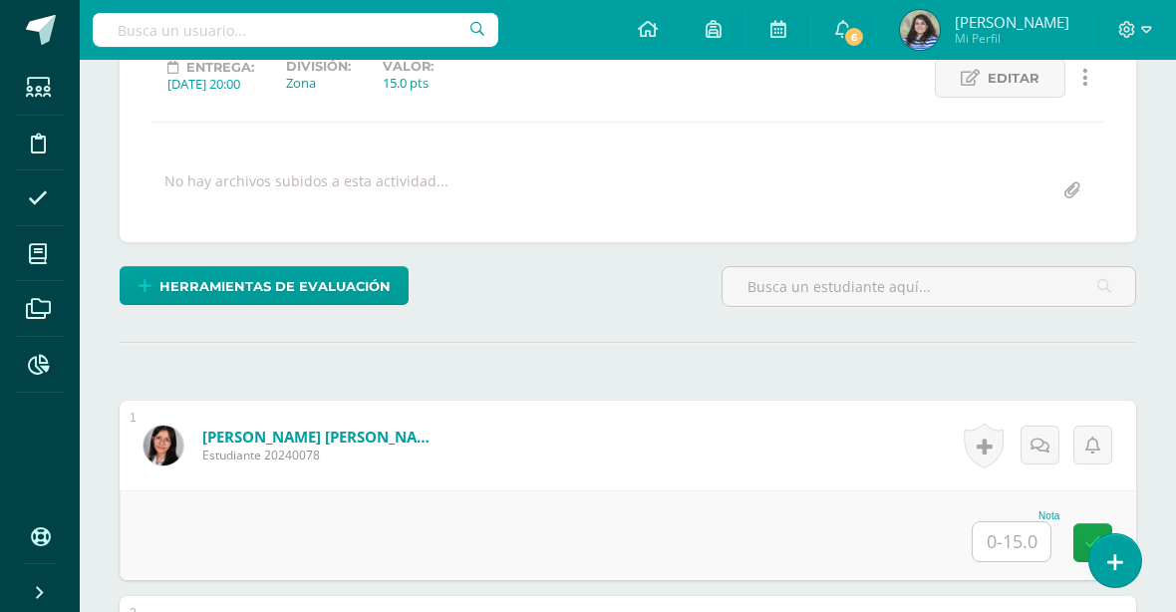
scroll to position [491, 0]
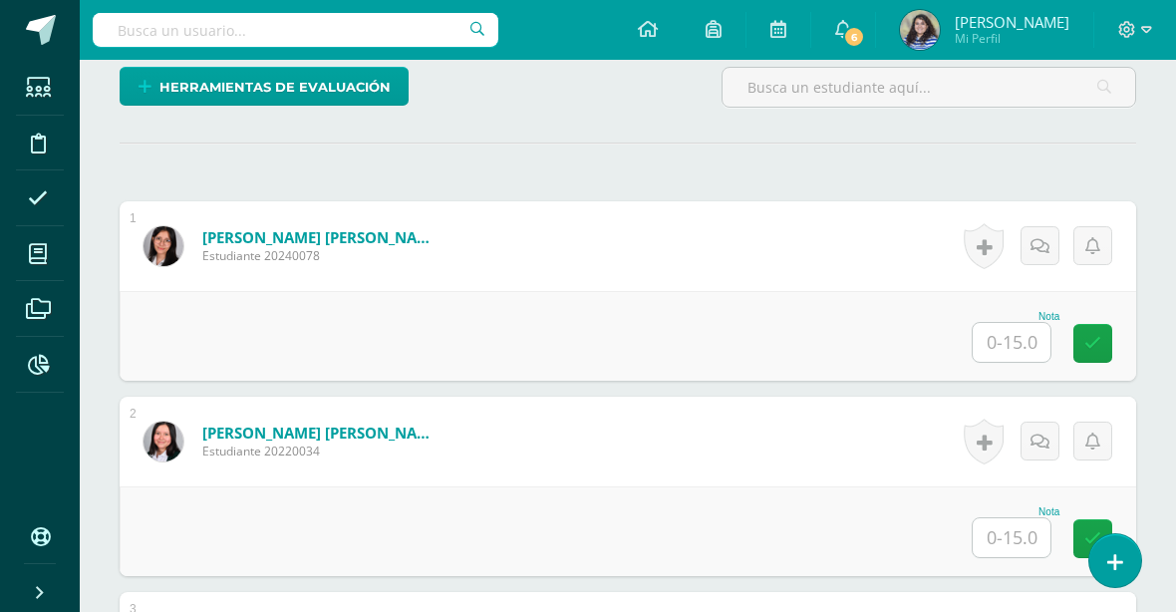
click at [1021, 340] on input "text" at bounding box center [1012, 342] width 78 height 39
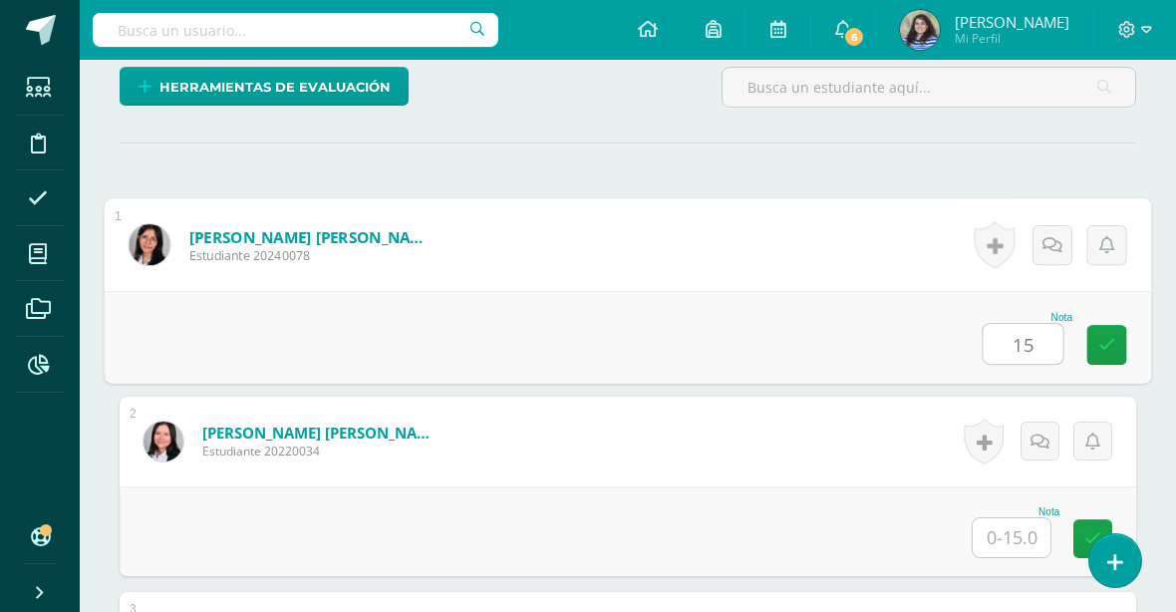
type input "15"
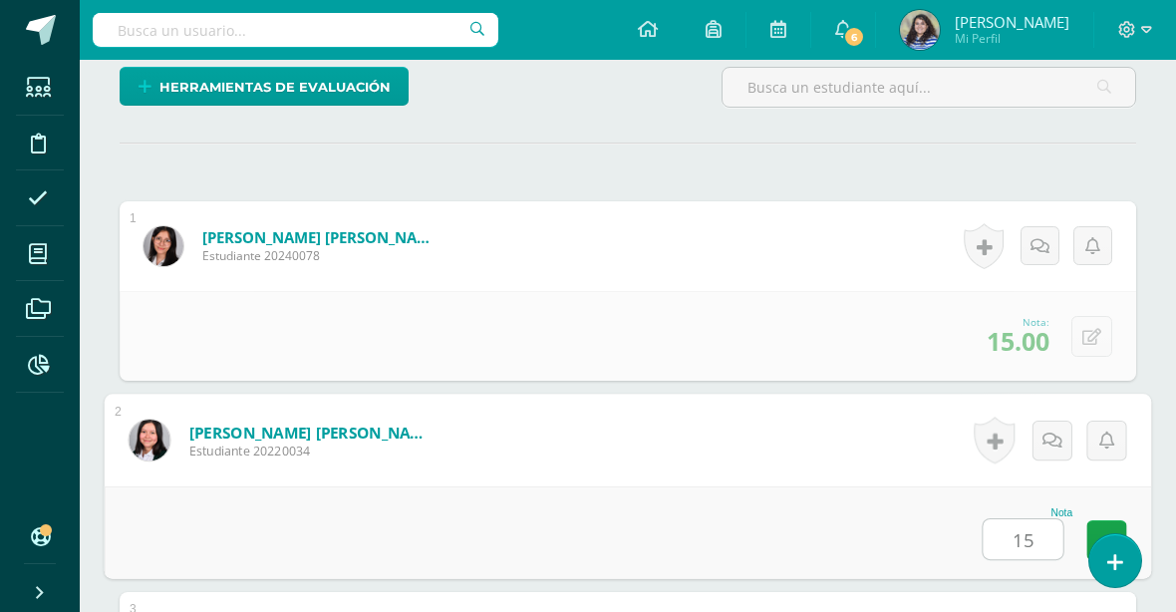
type input "15"
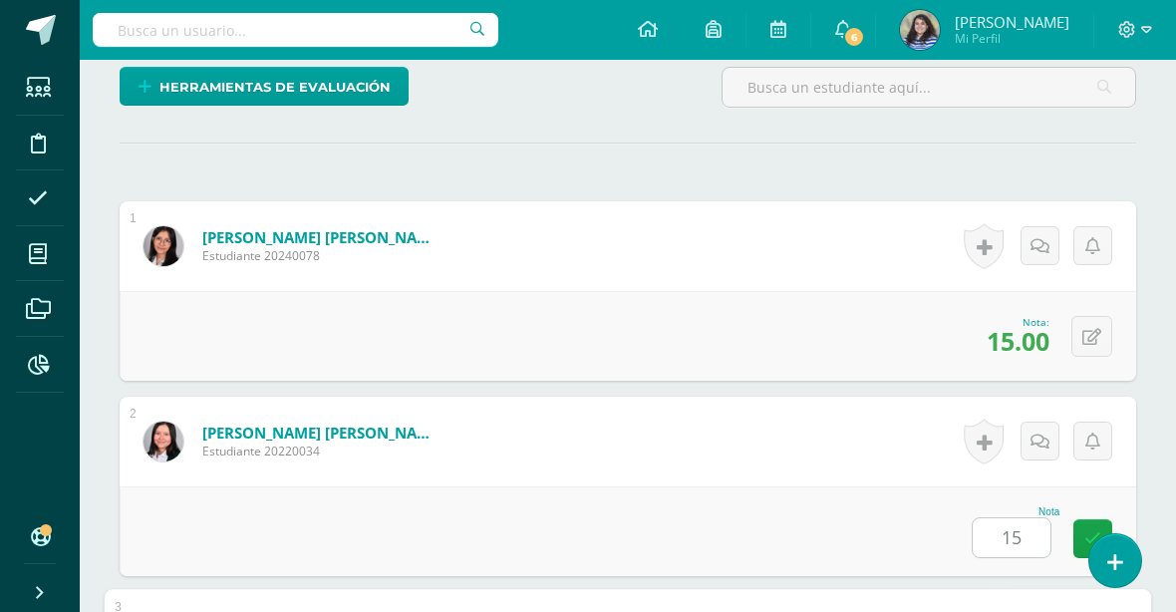
scroll to position [878, 0]
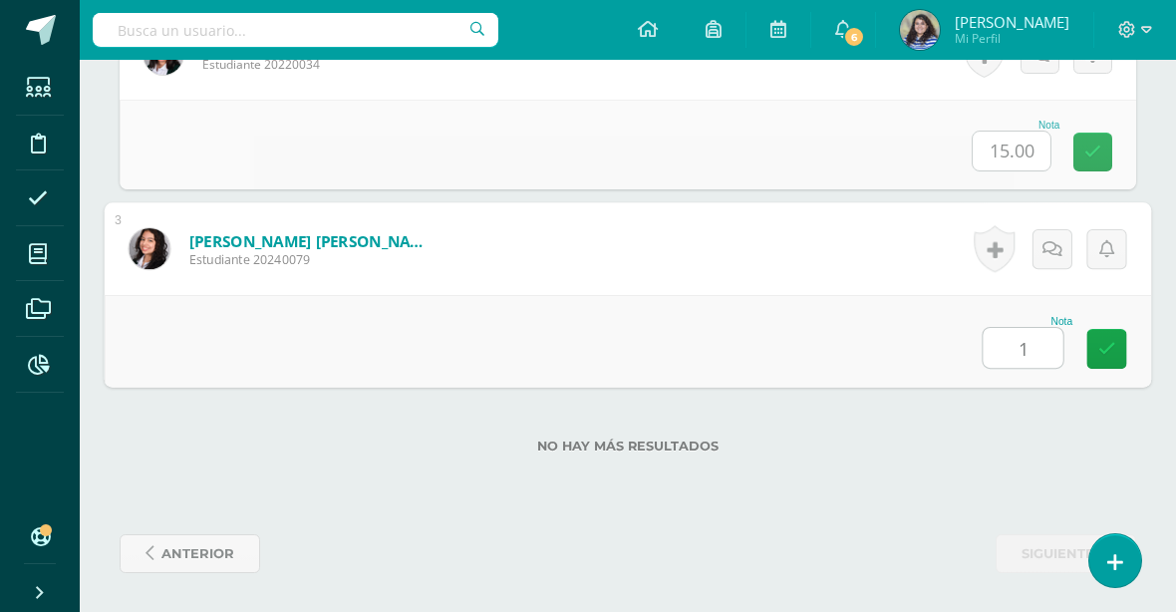
type input "15"
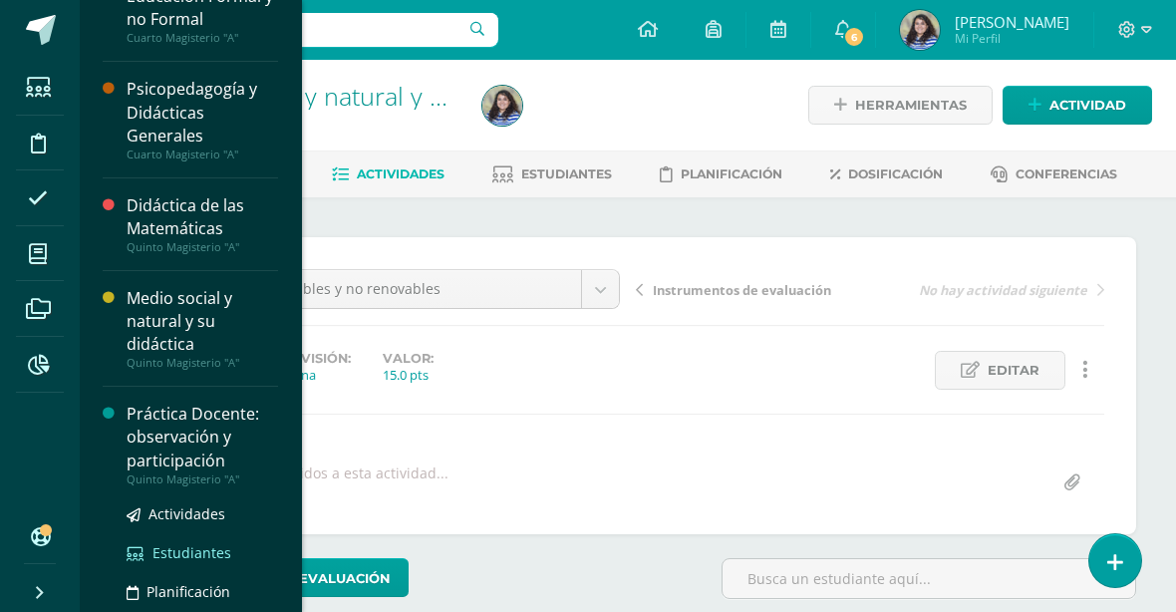
scroll to position [100, 0]
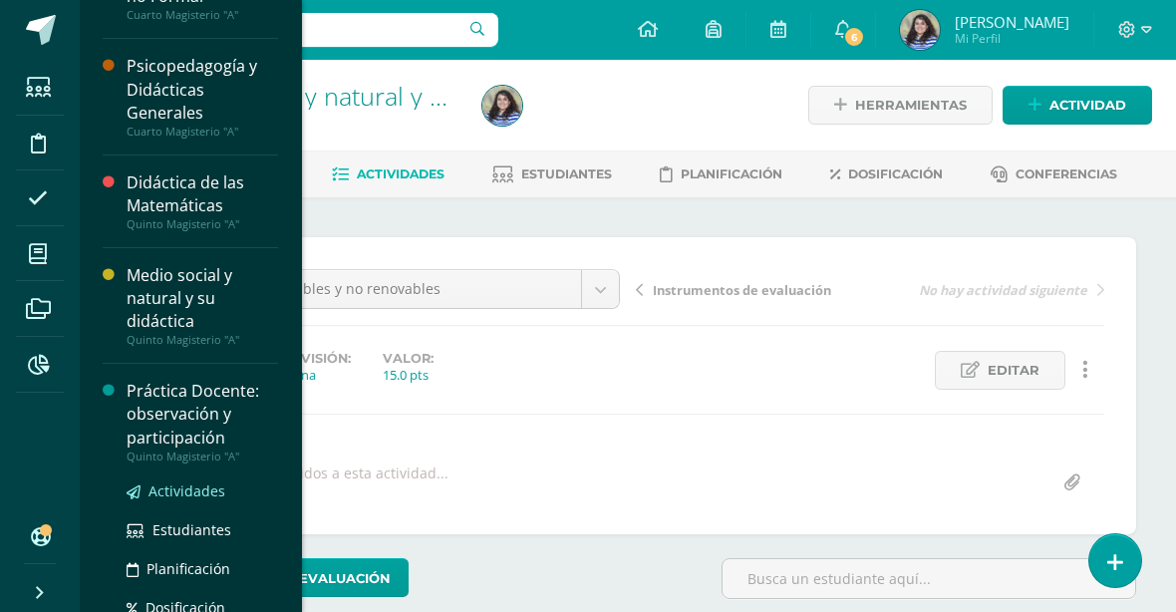
click at [197, 490] on span "Actividades" at bounding box center [186, 490] width 77 height 19
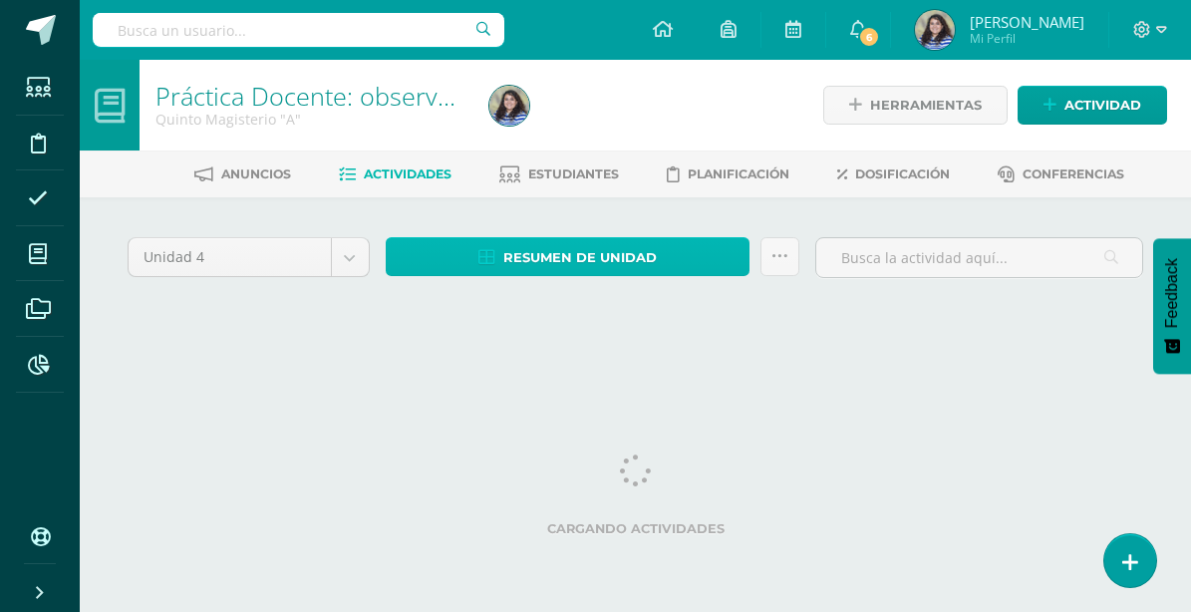
click at [538, 254] on span "Resumen de unidad" at bounding box center [579, 257] width 153 height 37
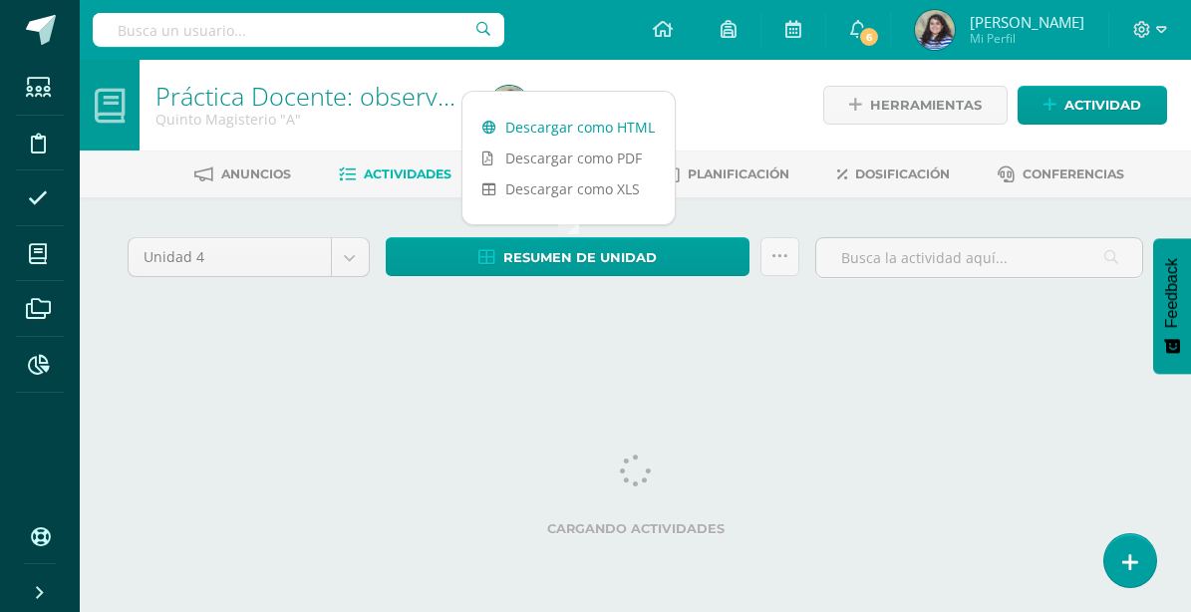
click at [622, 130] on link "Descargar como HTML" at bounding box center [568, 127] width 212 height 31
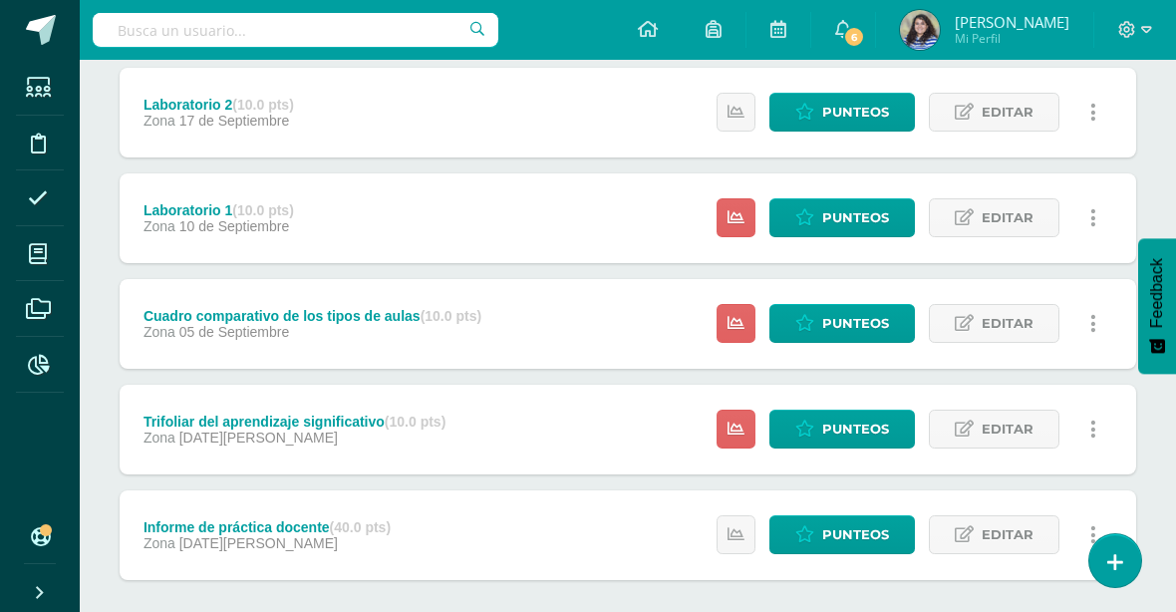
scroll to position [498, 0]
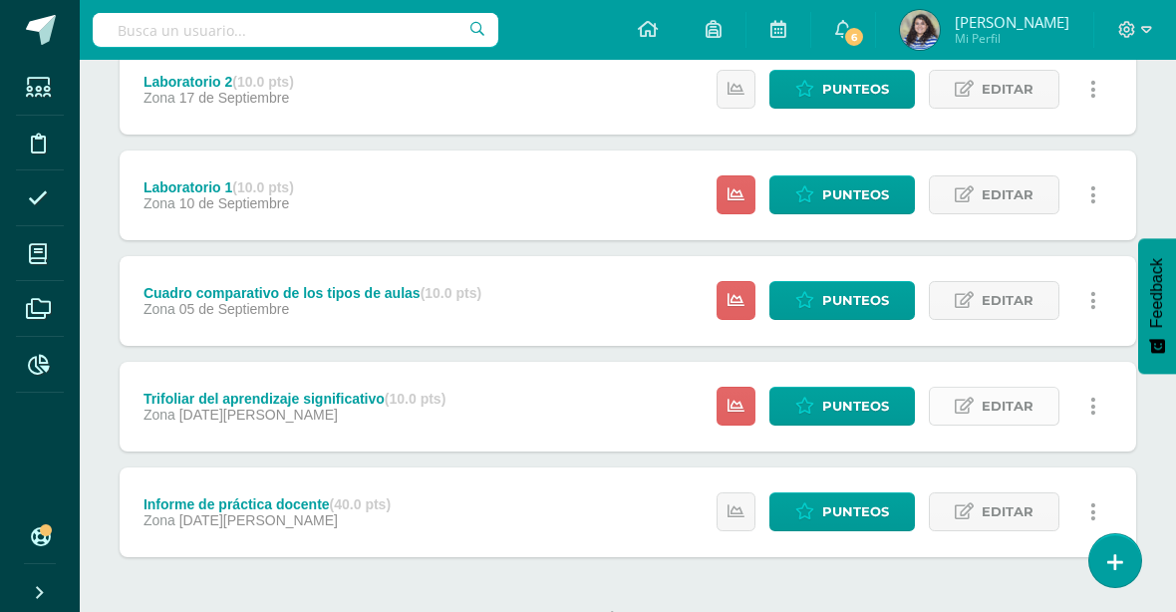
click at [997, 396] on span "Editar" at bounding box center [1008, 406] width 52 height 37
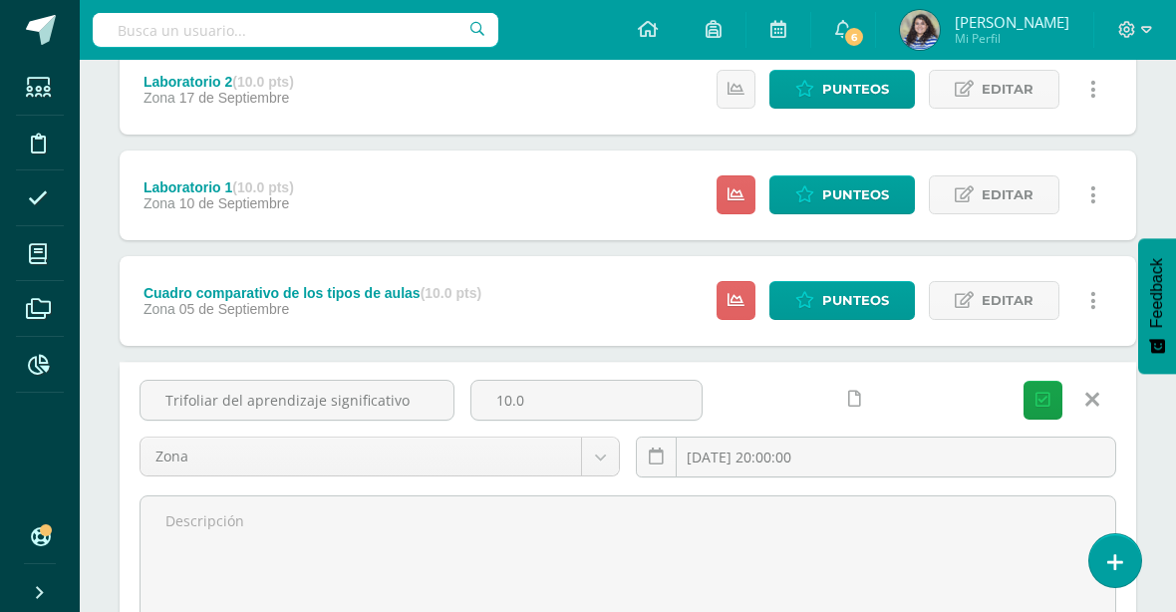
drag, startPoint x: 412, startPoint y: 399, endPoint x: 69, endPoint y: 377, distance: 343.5
click at [69, 377] on body "Estudiantes Disciplina Asistencia Mis cursos Archivos Reportes Soporte Ayuda Re…" at bounding box center [588, 238] width 1176 height 1473
type input "Collage de su rincón de aprendizaje"
click at [1023, 381] on button "Guardar" at bounding box center [1042, 400] width 39 height 39
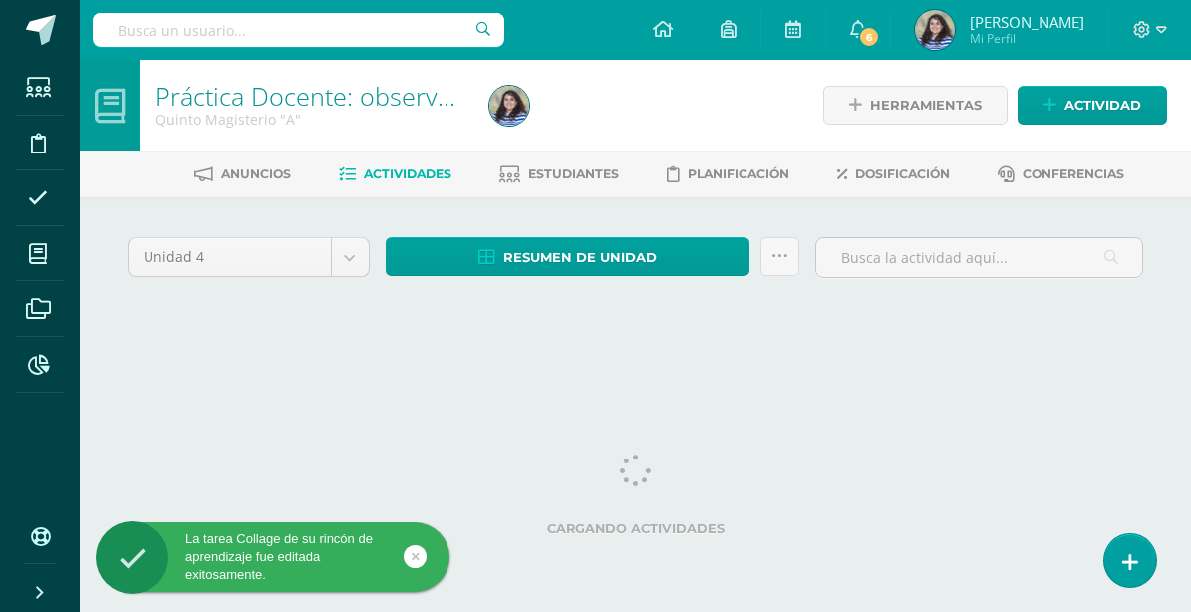
click at [1046, 372] on html "La tarea Collage de su rincón de aprendizaje fue editada exitosamente. Estudian…" at bounding box center [595, 186] width 1191 height 372
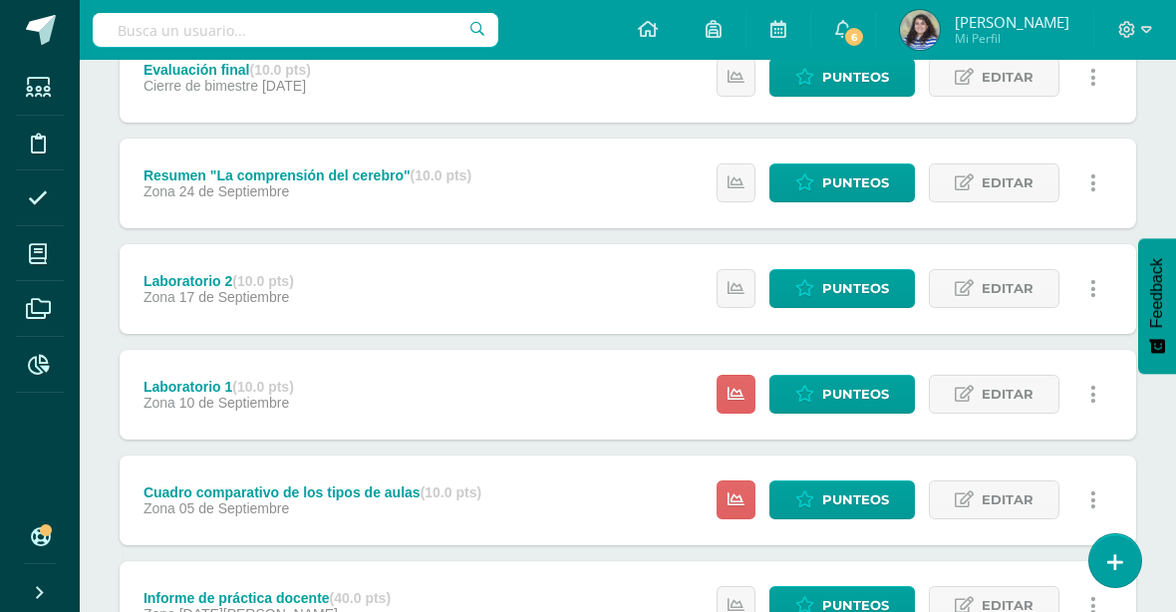
scroll to position [498, 0]
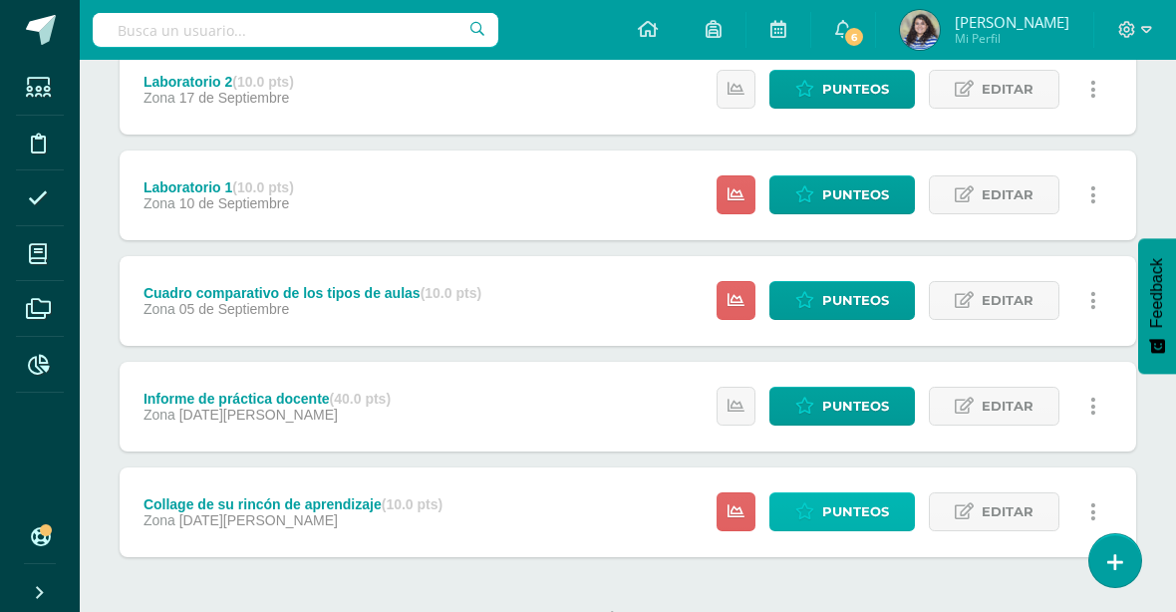
click at [866, 518] on span "Punteos" at bounding box center [855, 511] width 67 height 37
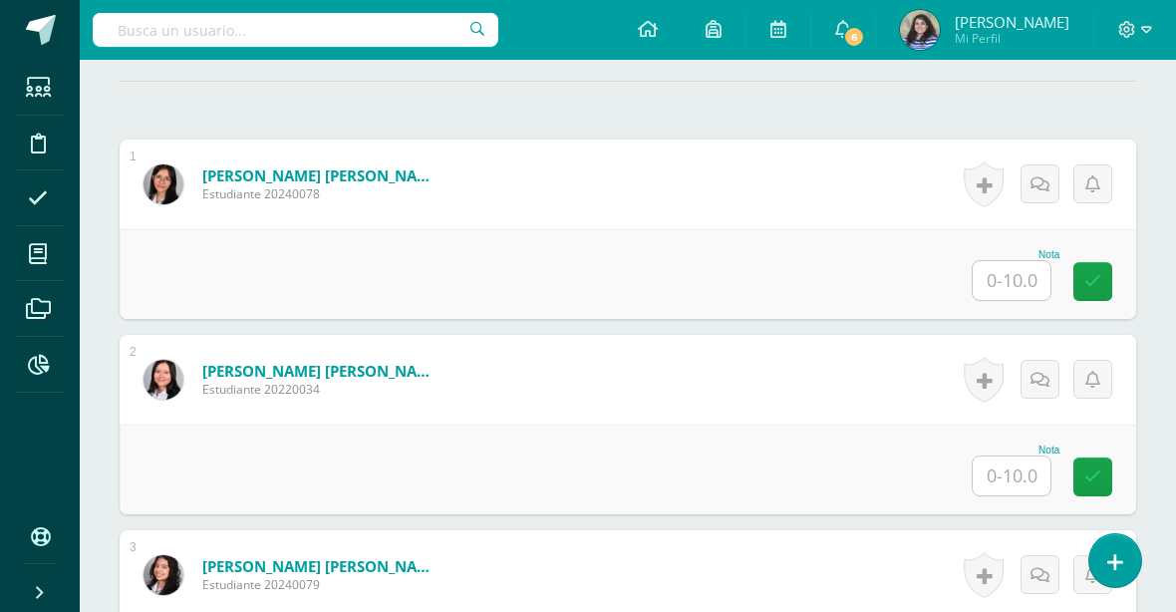
scroll to position [591, 0]
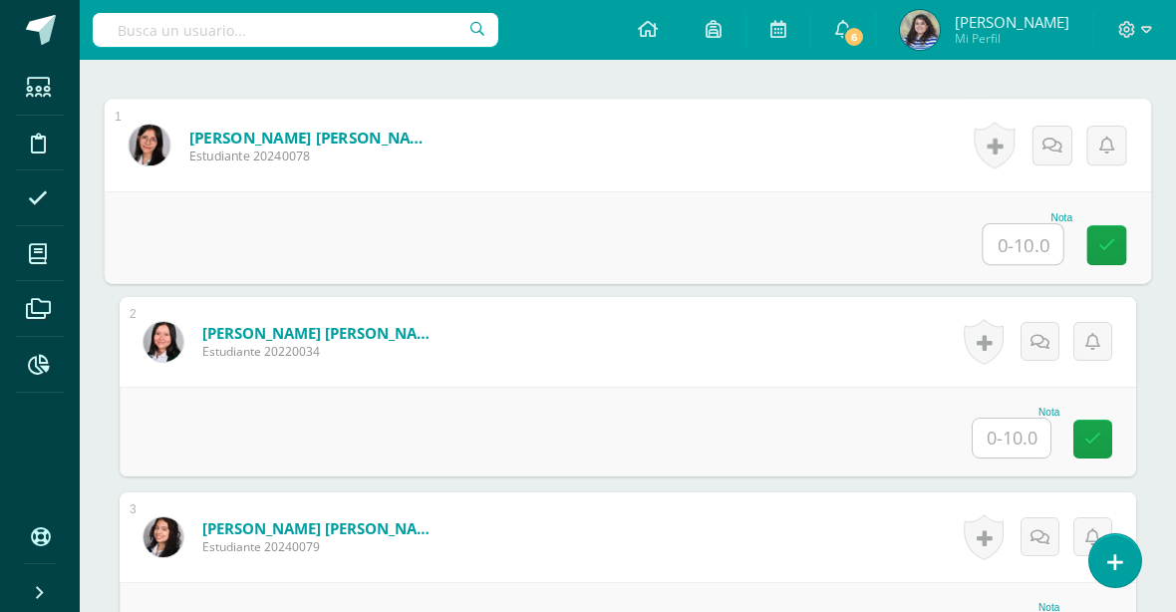
click at [1041, 251] on input "text" at bounding box center [1024, 244] width 80 height 40
type input "10"
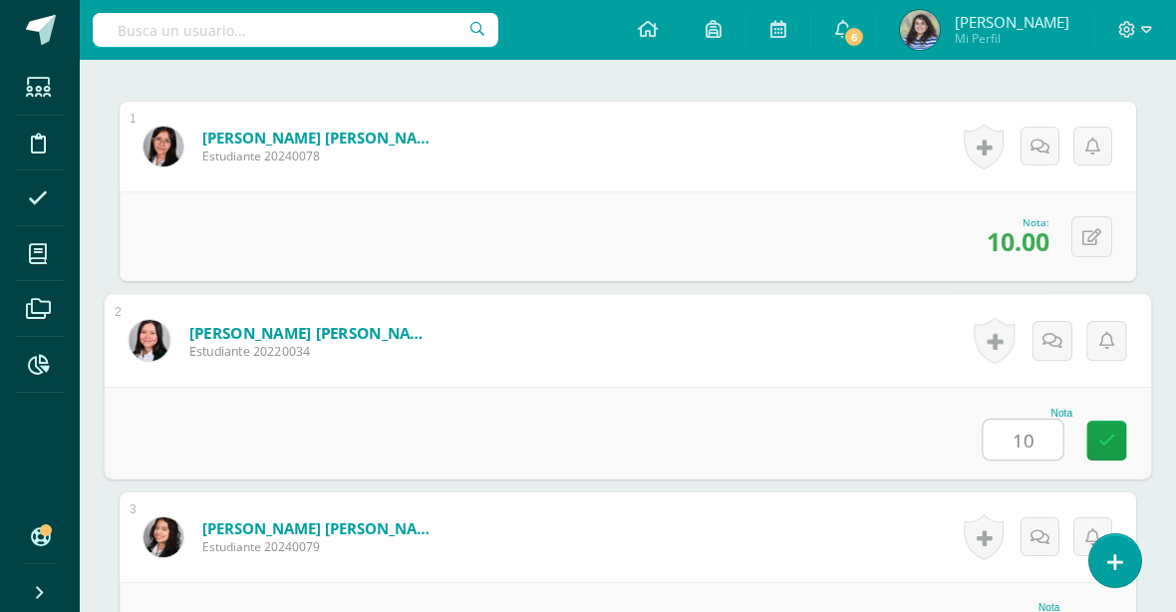
type input "10"
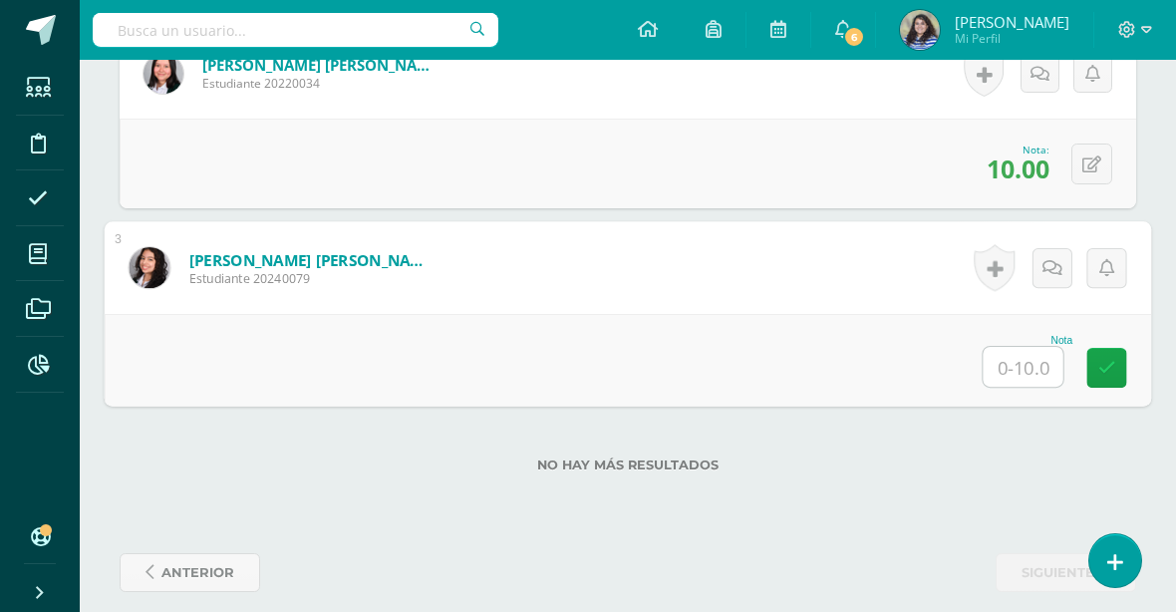
scroll to position [878, 0]
